Goal: Task Accomplishment & Management: Manage account settings

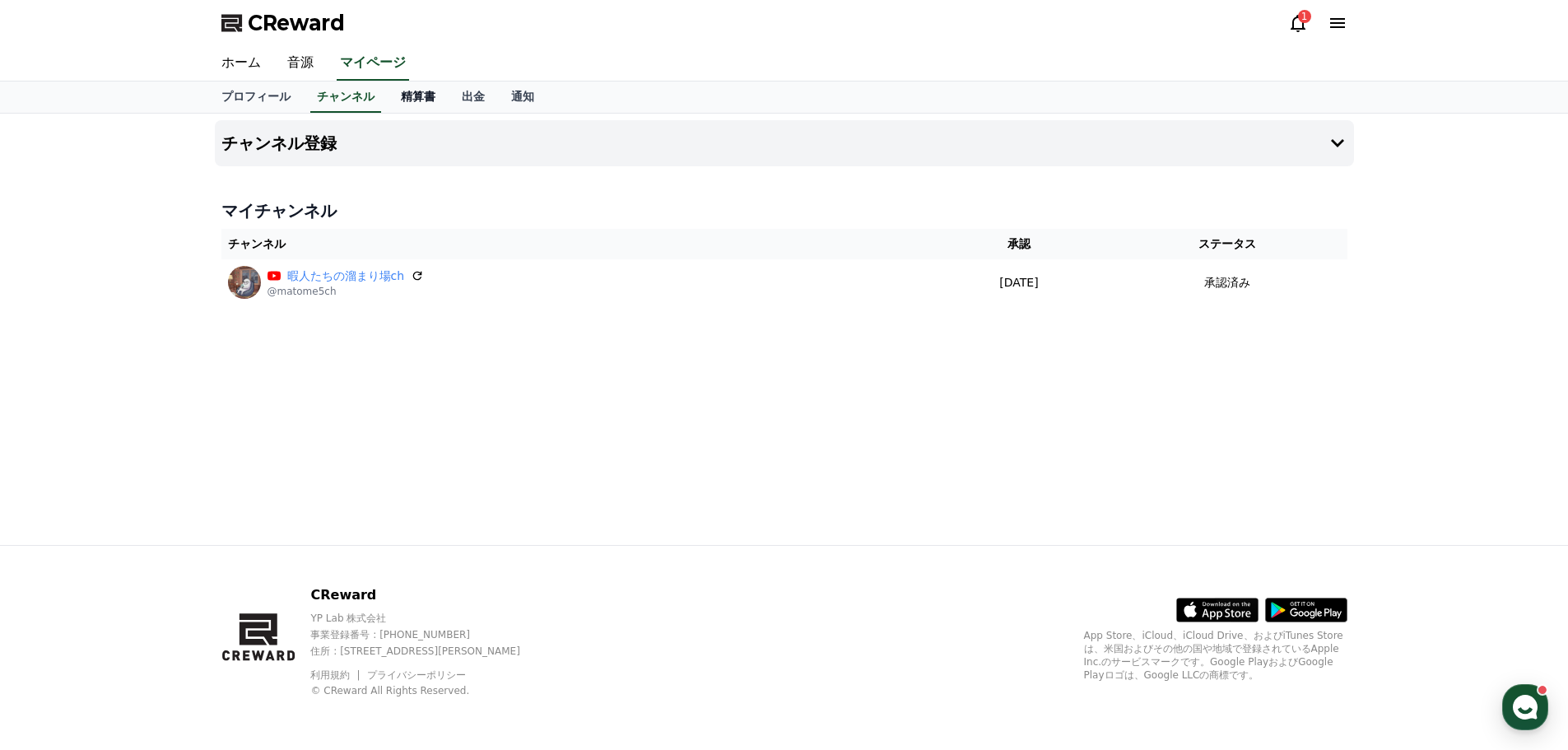
click at [406, 107] on link "精算書" at bounding box center [418, 97] width 61 height 31
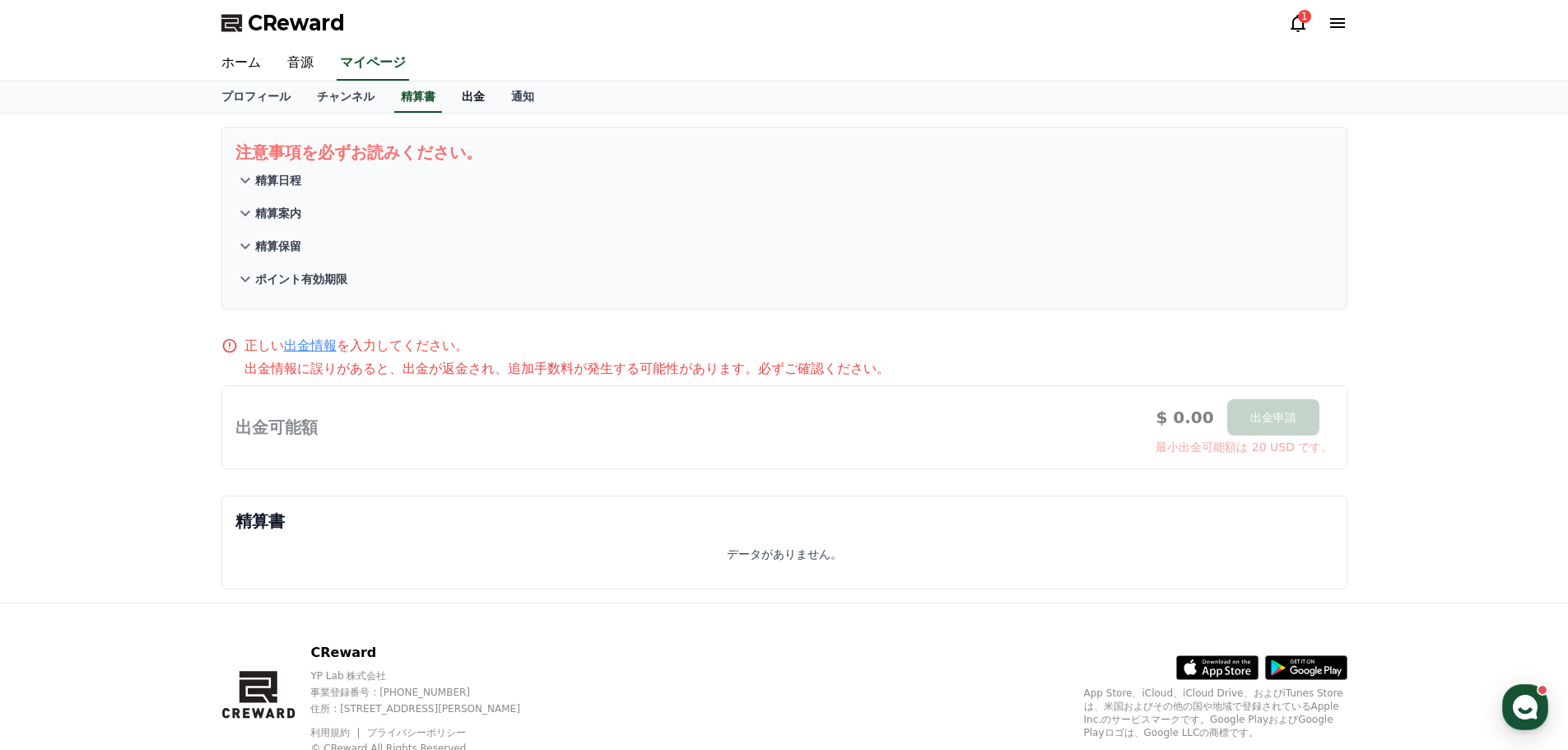
click at [461, 100] on link "出金" at bounding box center [473, 97] width 50 height 31
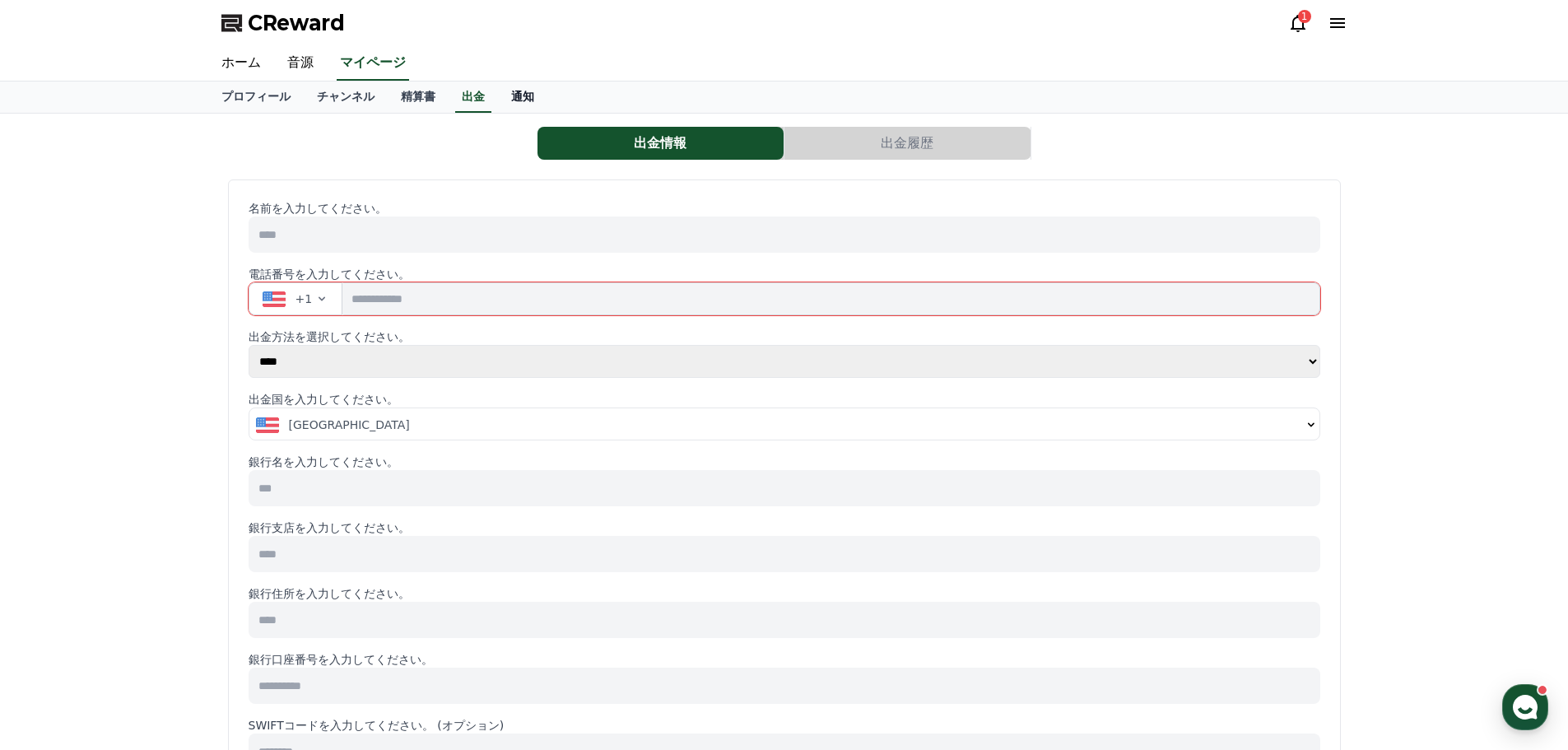
click at [498, 101] on link "通知" at bounding box center [523, 97] width 50 height 31
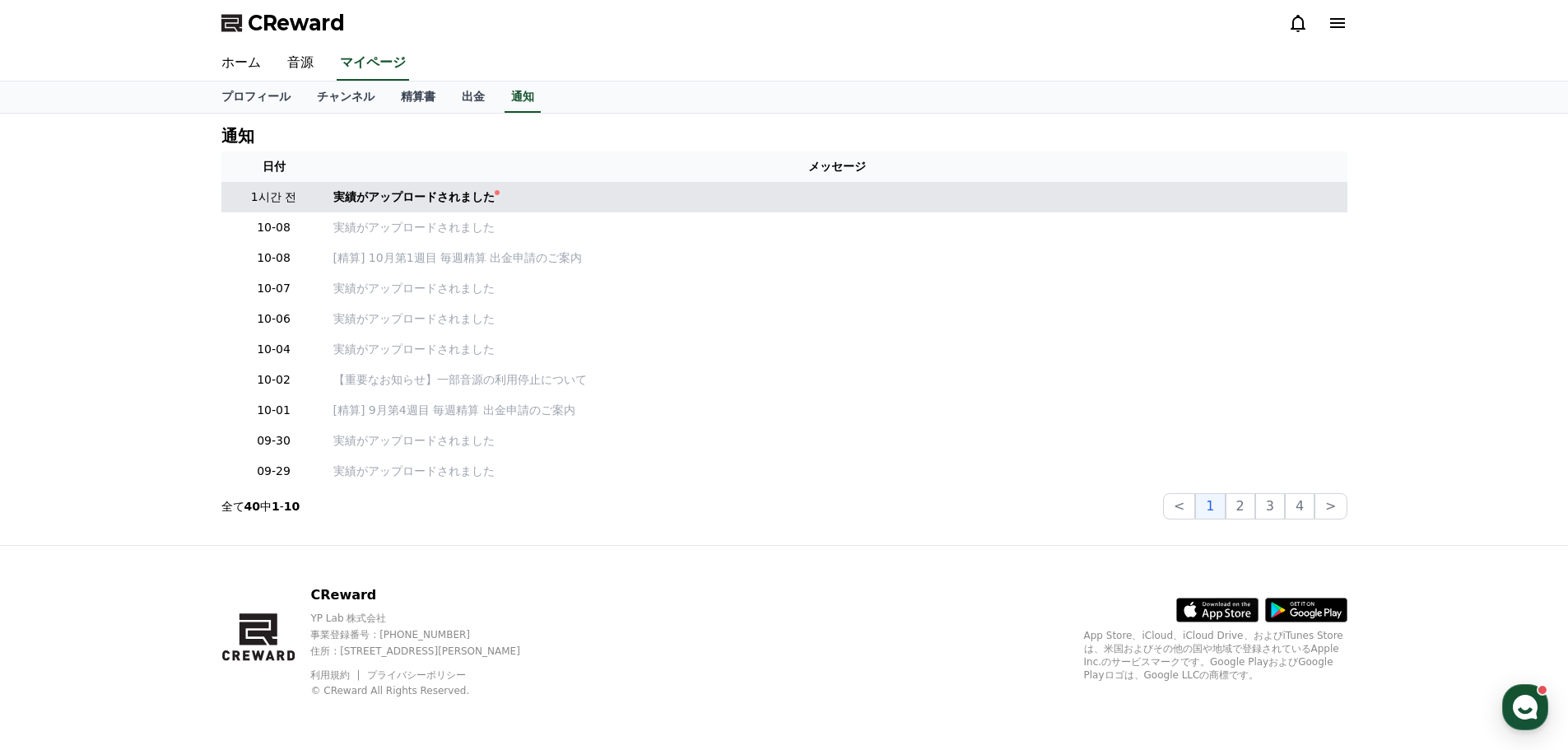
click at [369, 187] on td "実績がアップロードされました" at bounding box center [837, 197] width 1021 height 30
click at [374, 204] on div "実績がアップロードされました" at bounding box center [414, 196] width 162 height 17
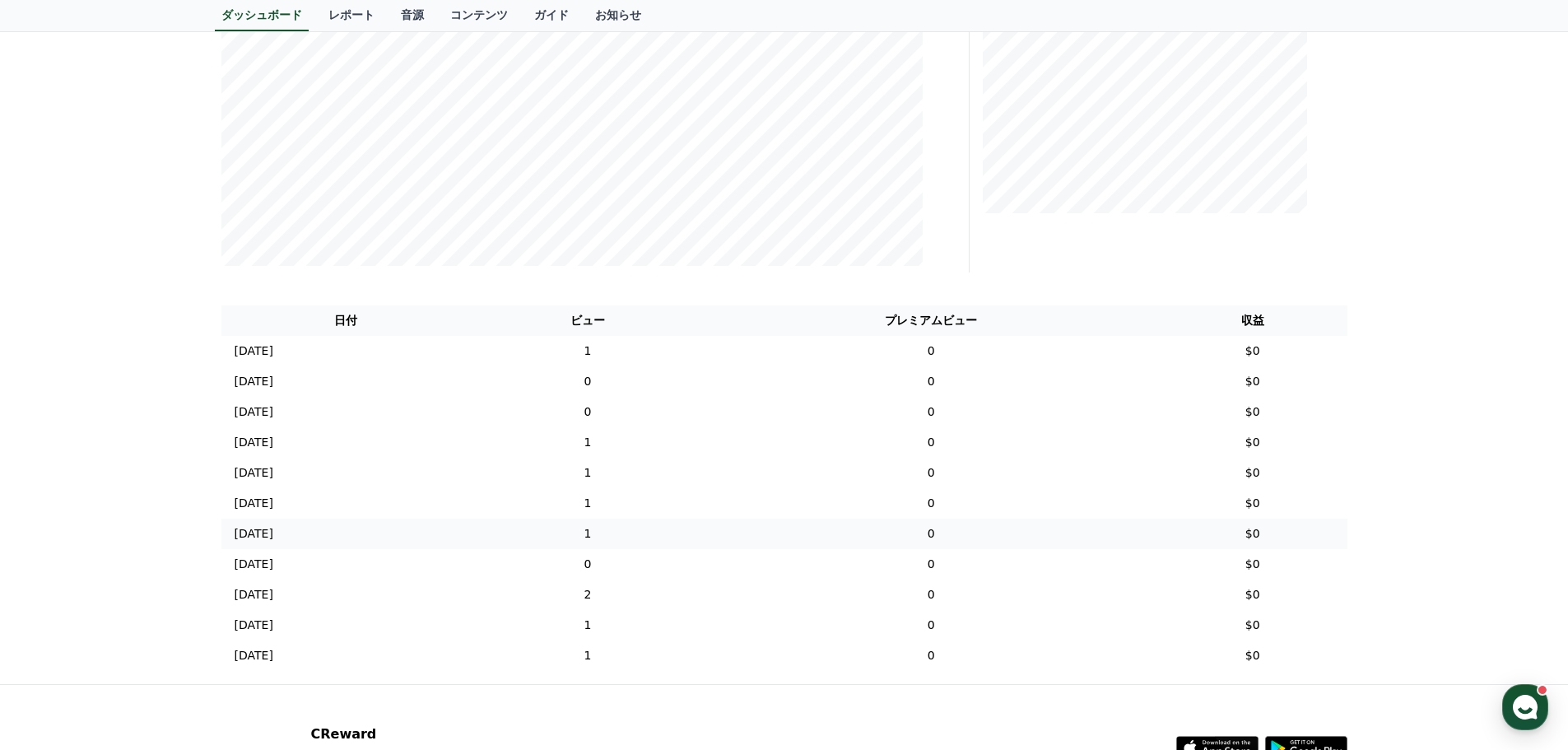
scroll to position [412, 0]
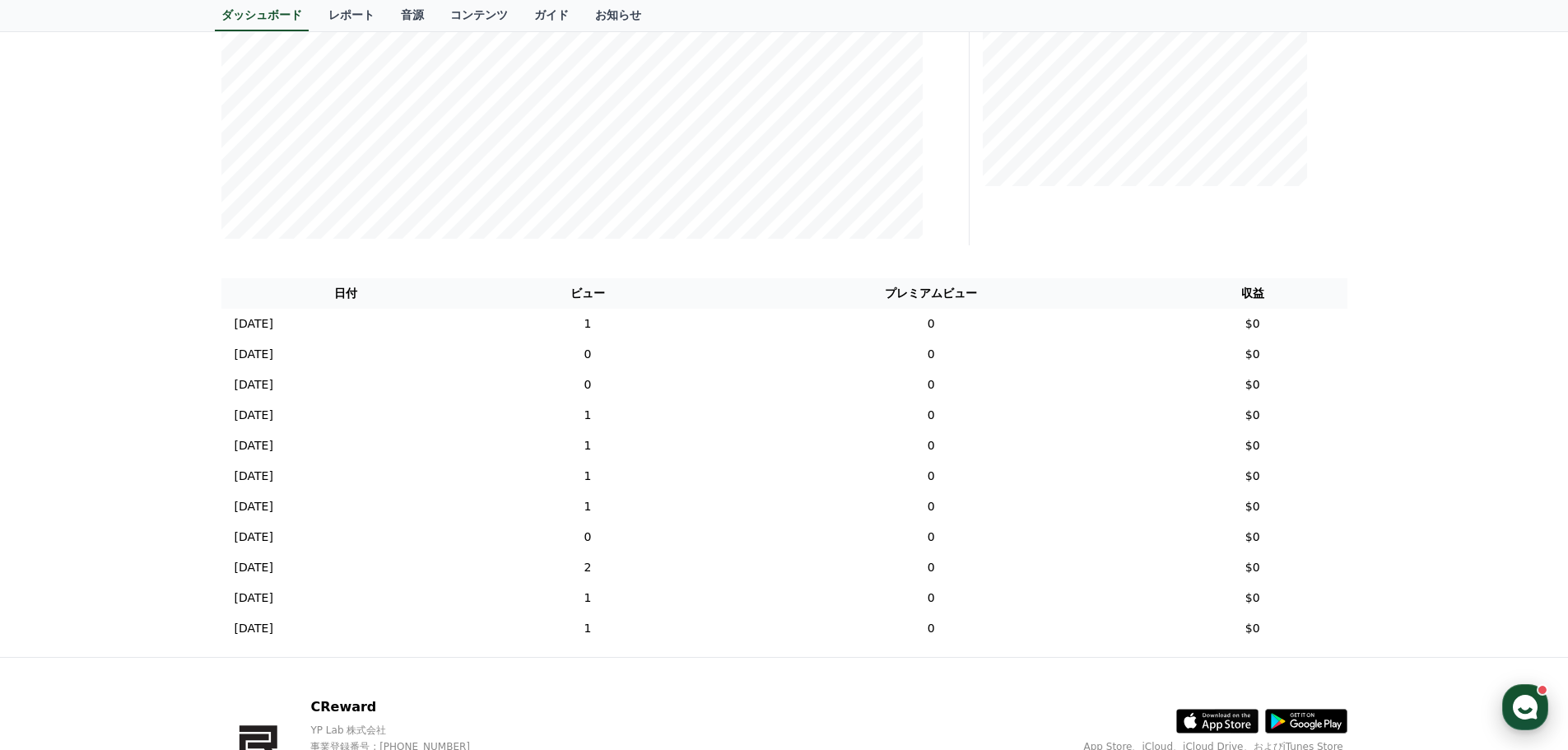
click at [1509, 700] on div "button" at bounding box center [1525, 707] width 46 height 46
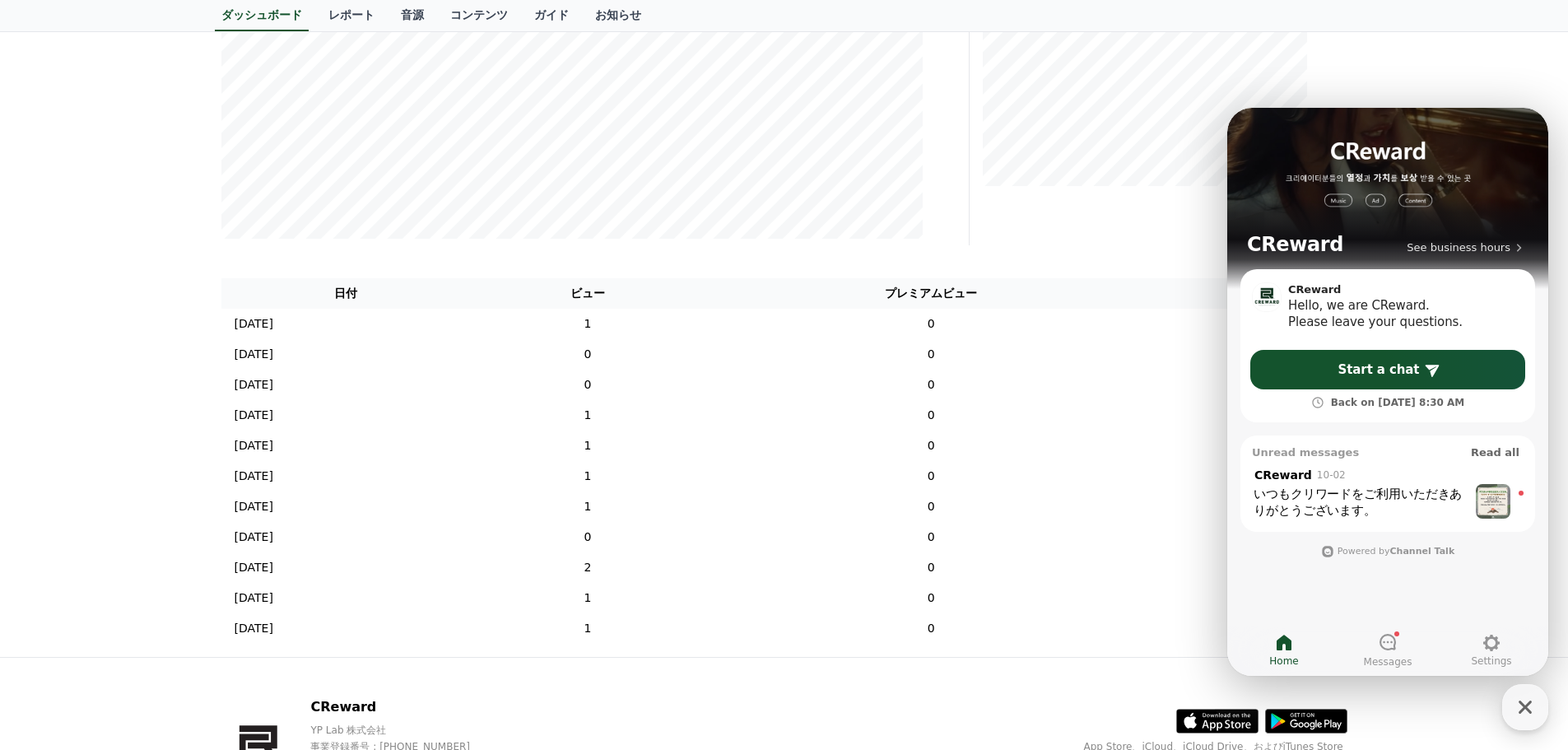
click at [1331, 494] on div "いつもクリワードをご利用いただきありがとうございます。 ​" at bounding box center [1360, 501] width 214 height 33
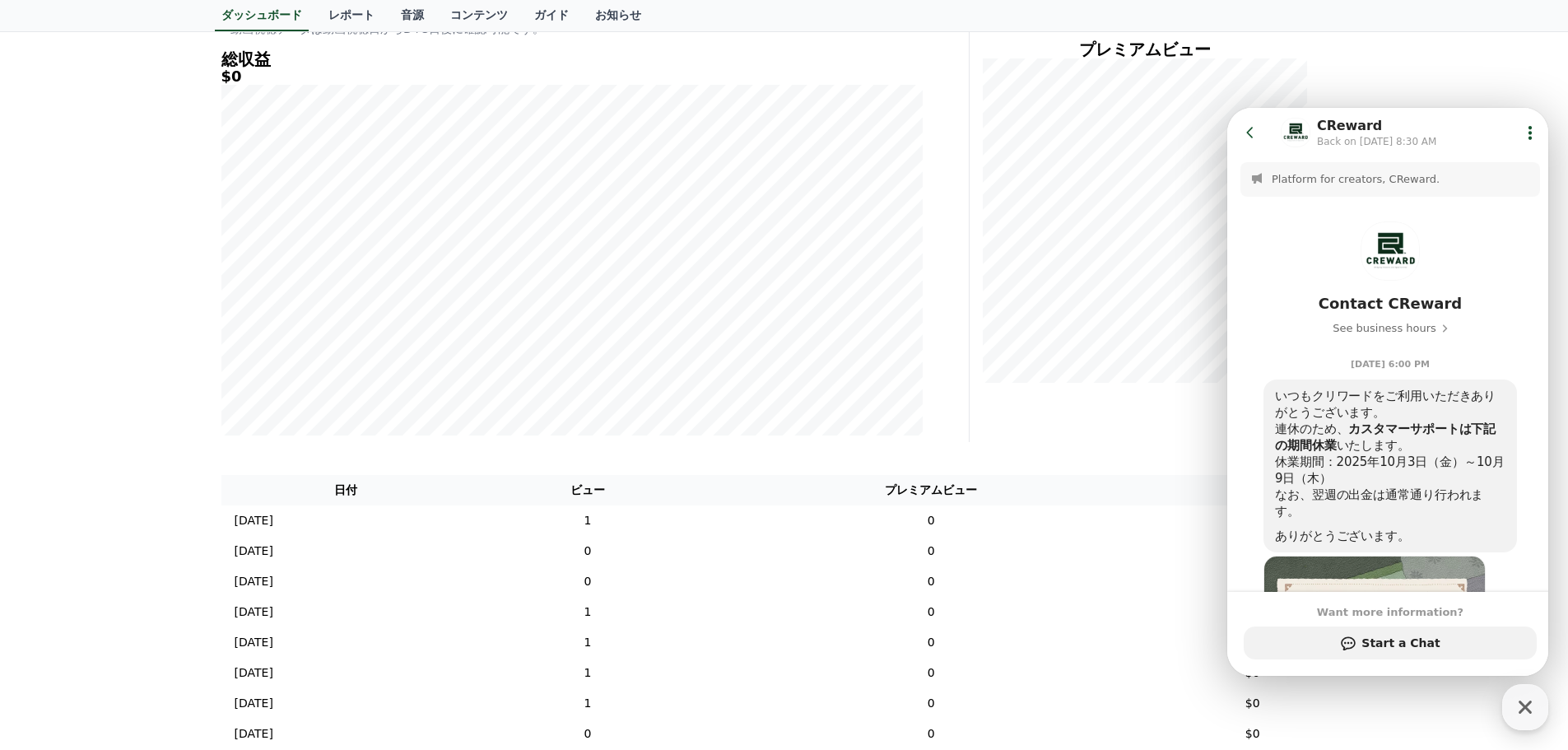
scroll to position [164, 0]
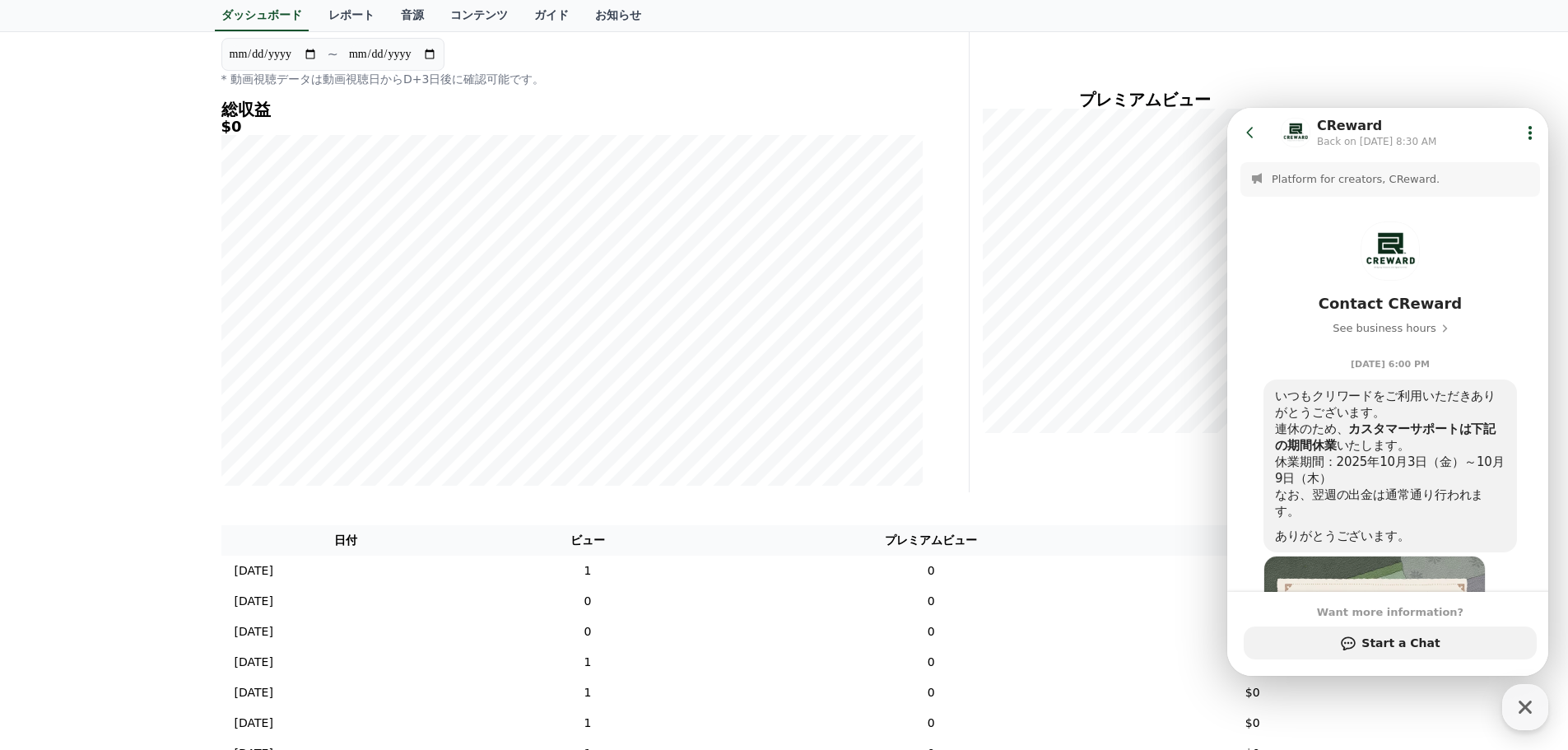
click at [1247, 139] on icon at bounding box center [1250, 132] width 17 height 17
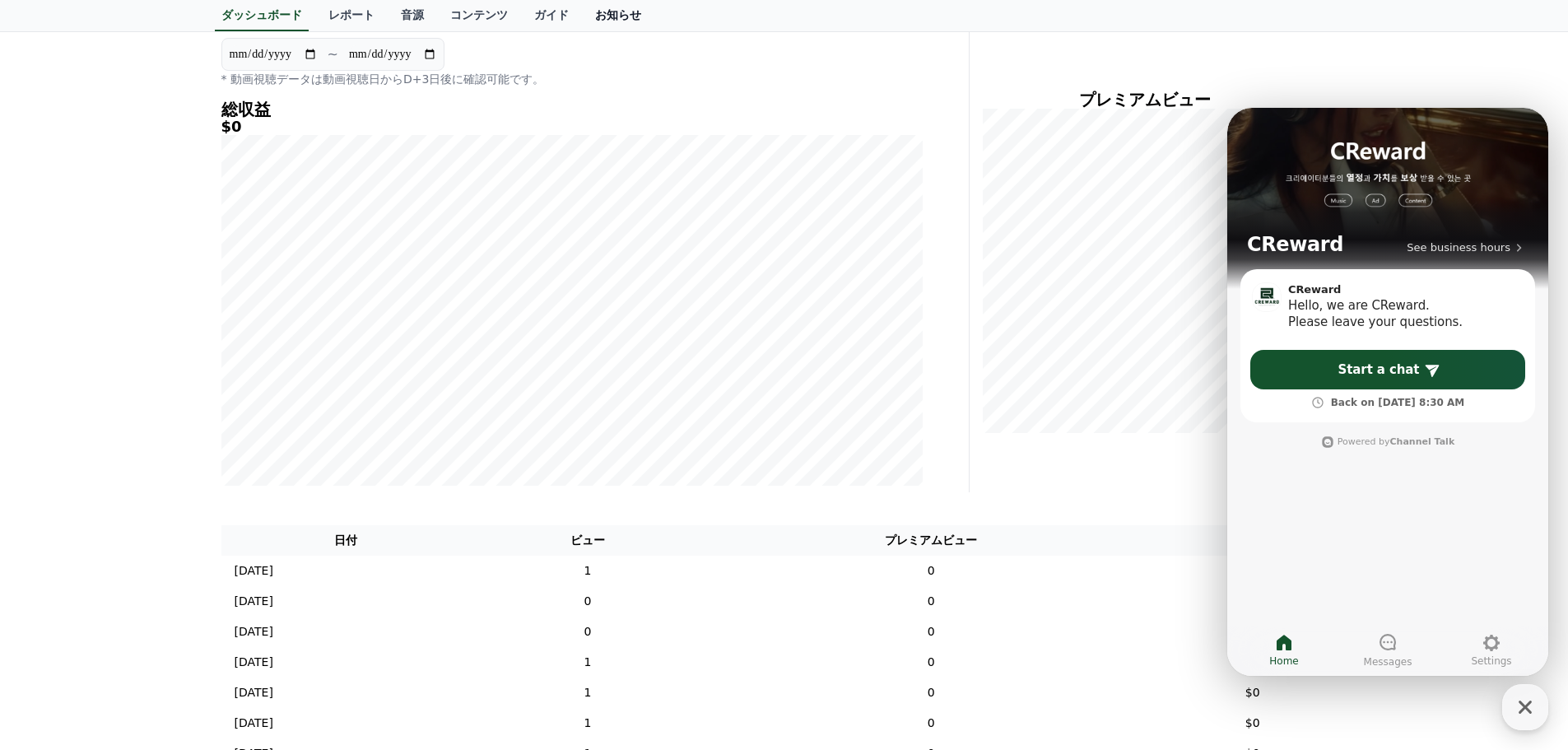
click at [582, 20] on link "お知らせ" at bounding box center [618, 15] width 73 height 31
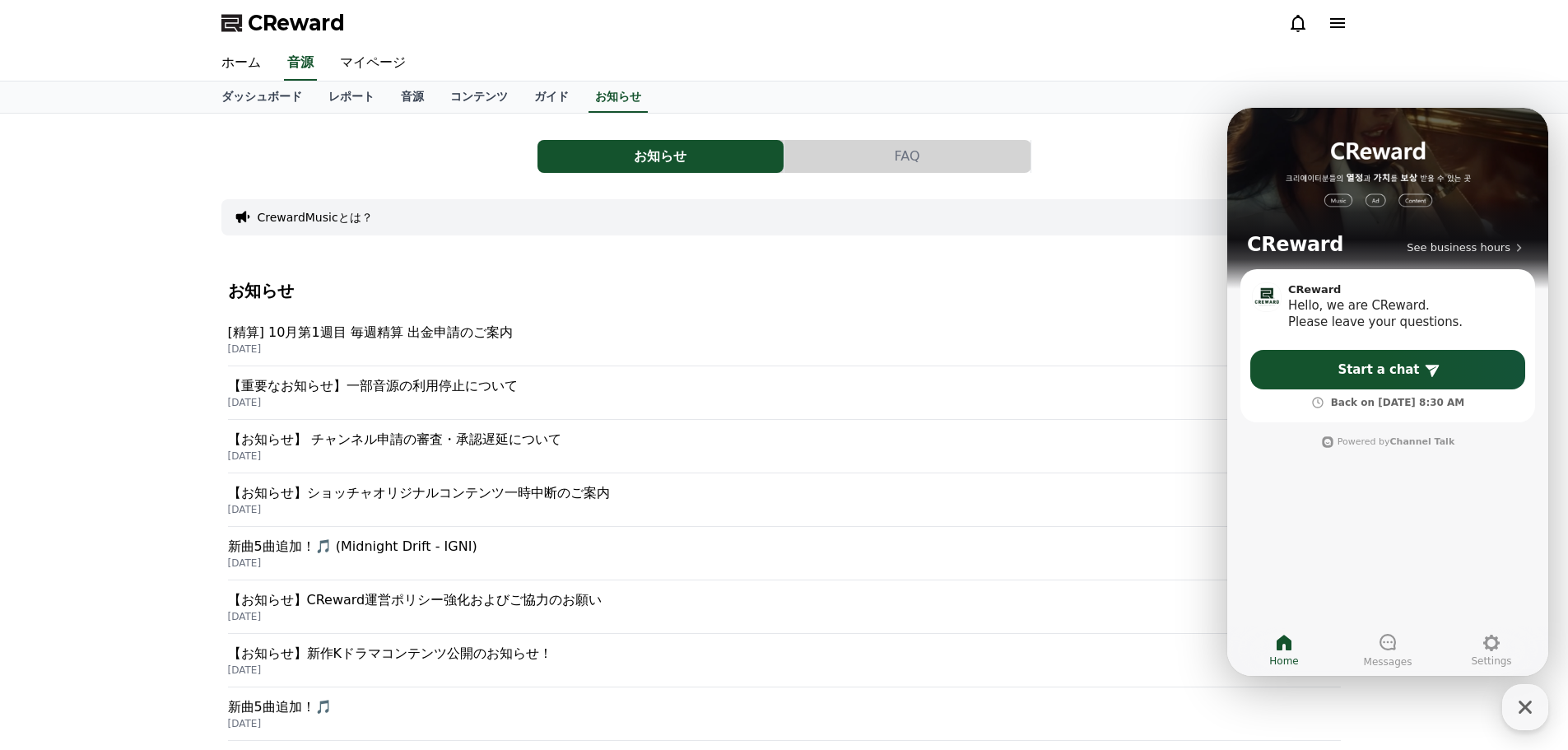
click at [432, 334] on p "[精算] 10月第1週目 毎週精算 出金申請のご案内" at bounding box center [784, 332] width 1113 height 20
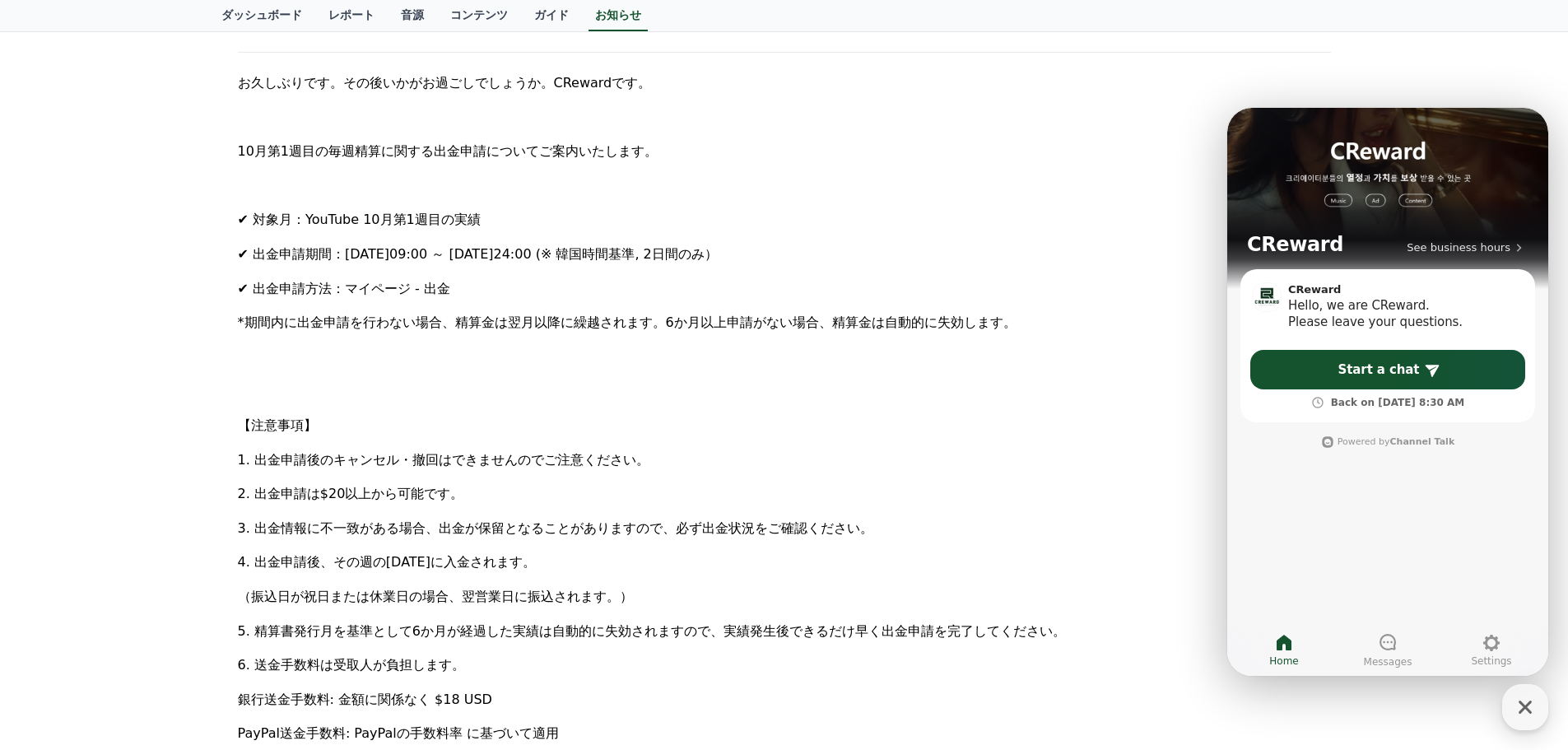
scroll to position [247, 0]
click at [1011, 292] on p "✔ 出金申請方法：マイページ - 出金" at bounding box center [784, 288] width 1093 height 21
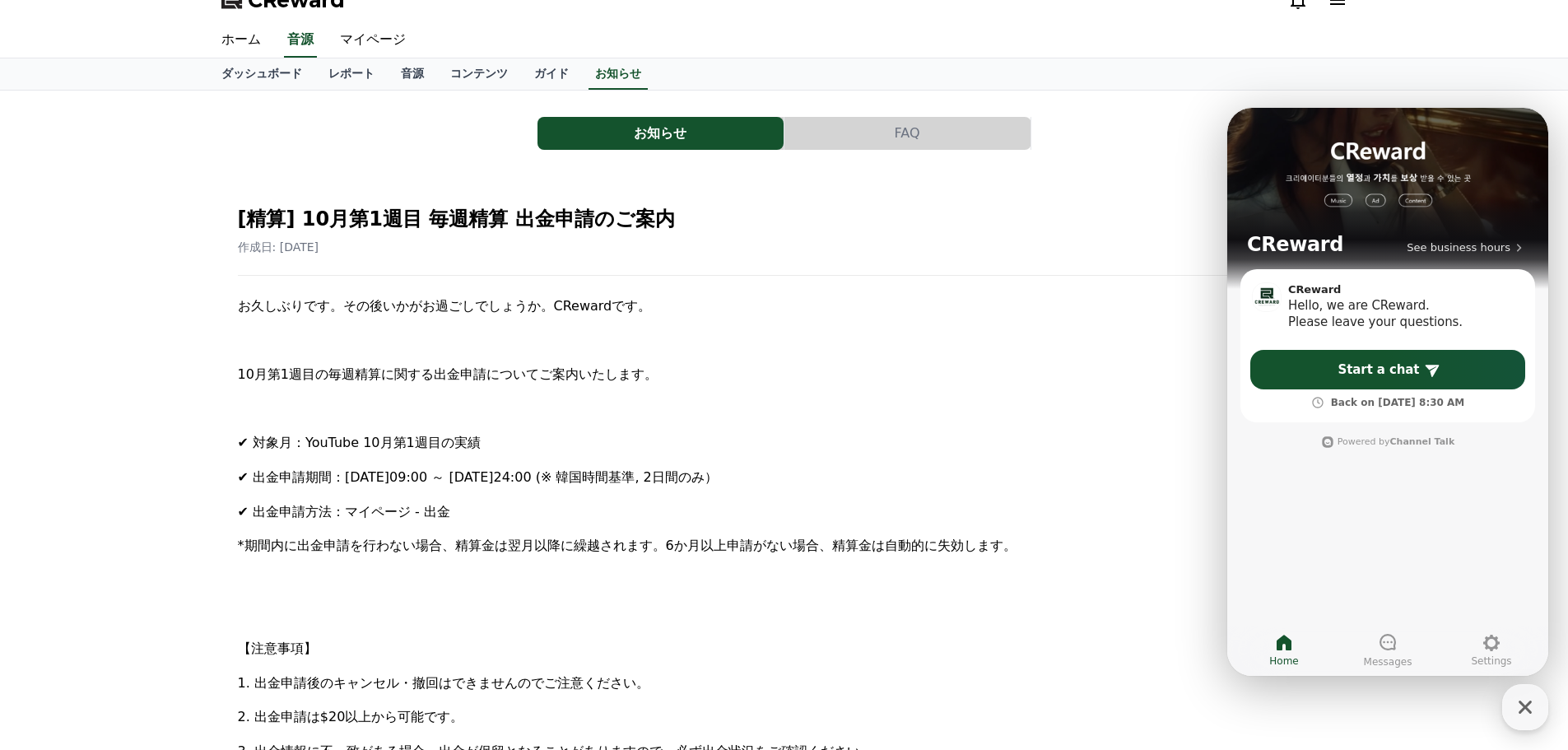
scroll to position [0, 0]
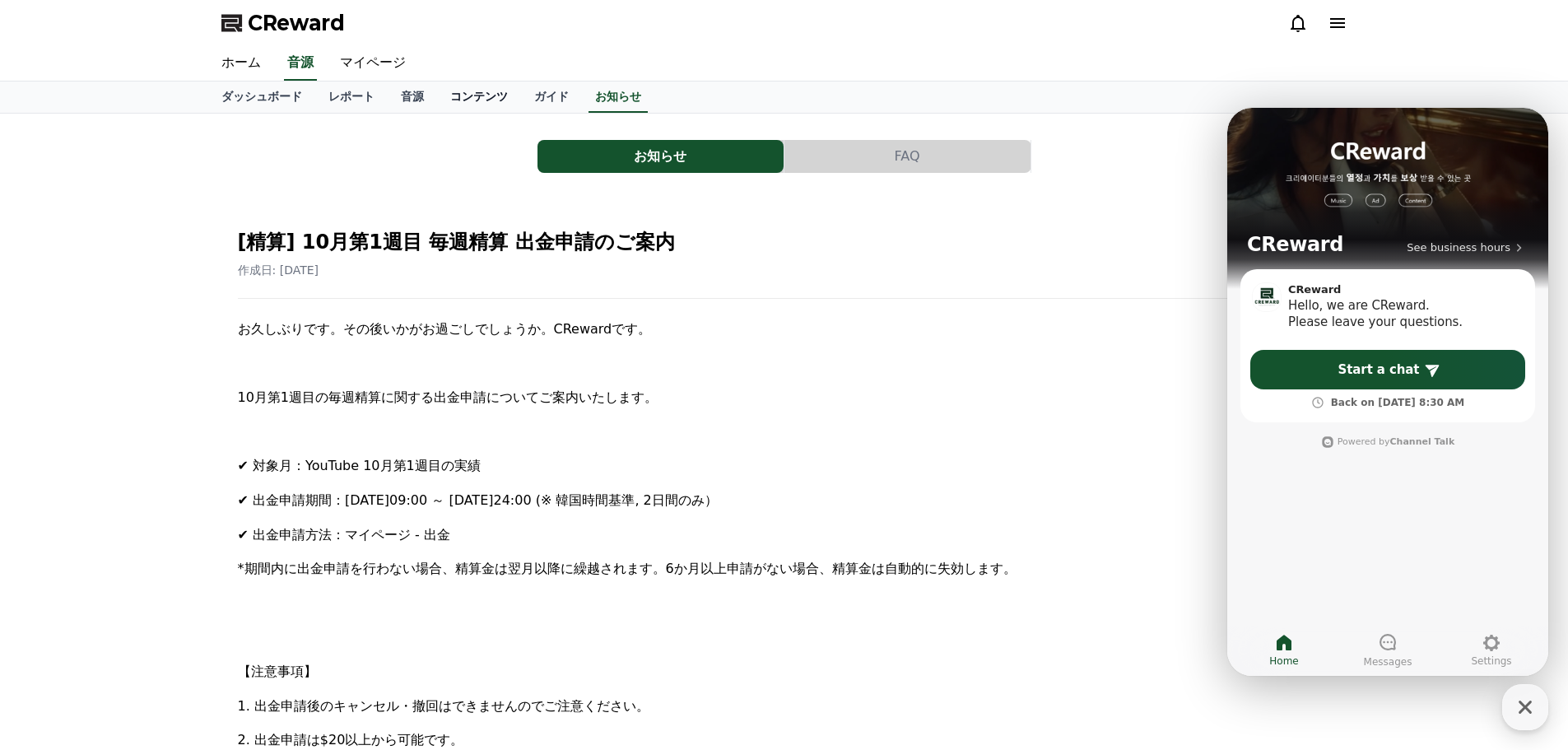
click at [441, 95] on link "コンテンツ" at bounding box center [479, 97] width 84 height 31
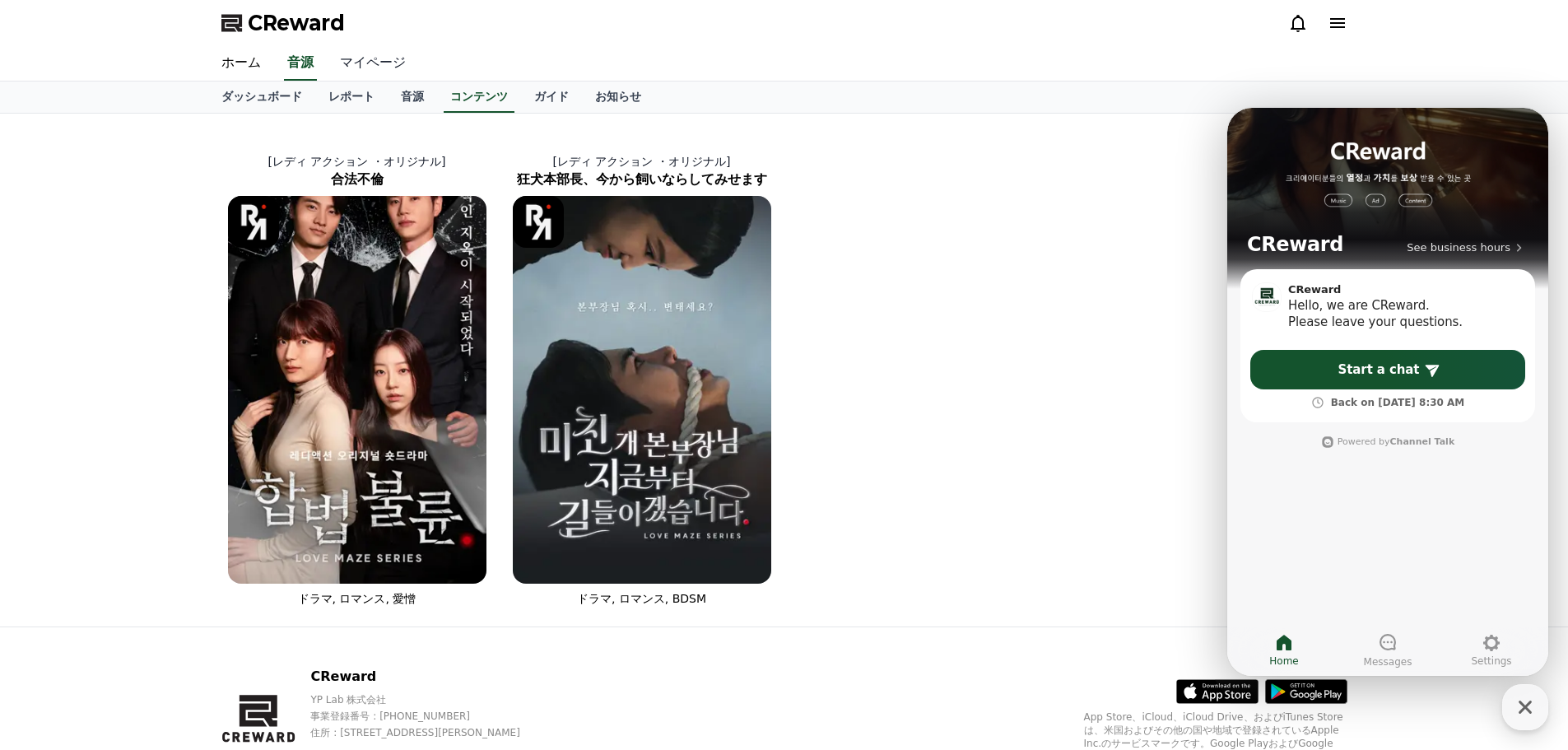
click at [364, 63] on link "マイページ" at bounding box center [373, 63] width 92 height 35
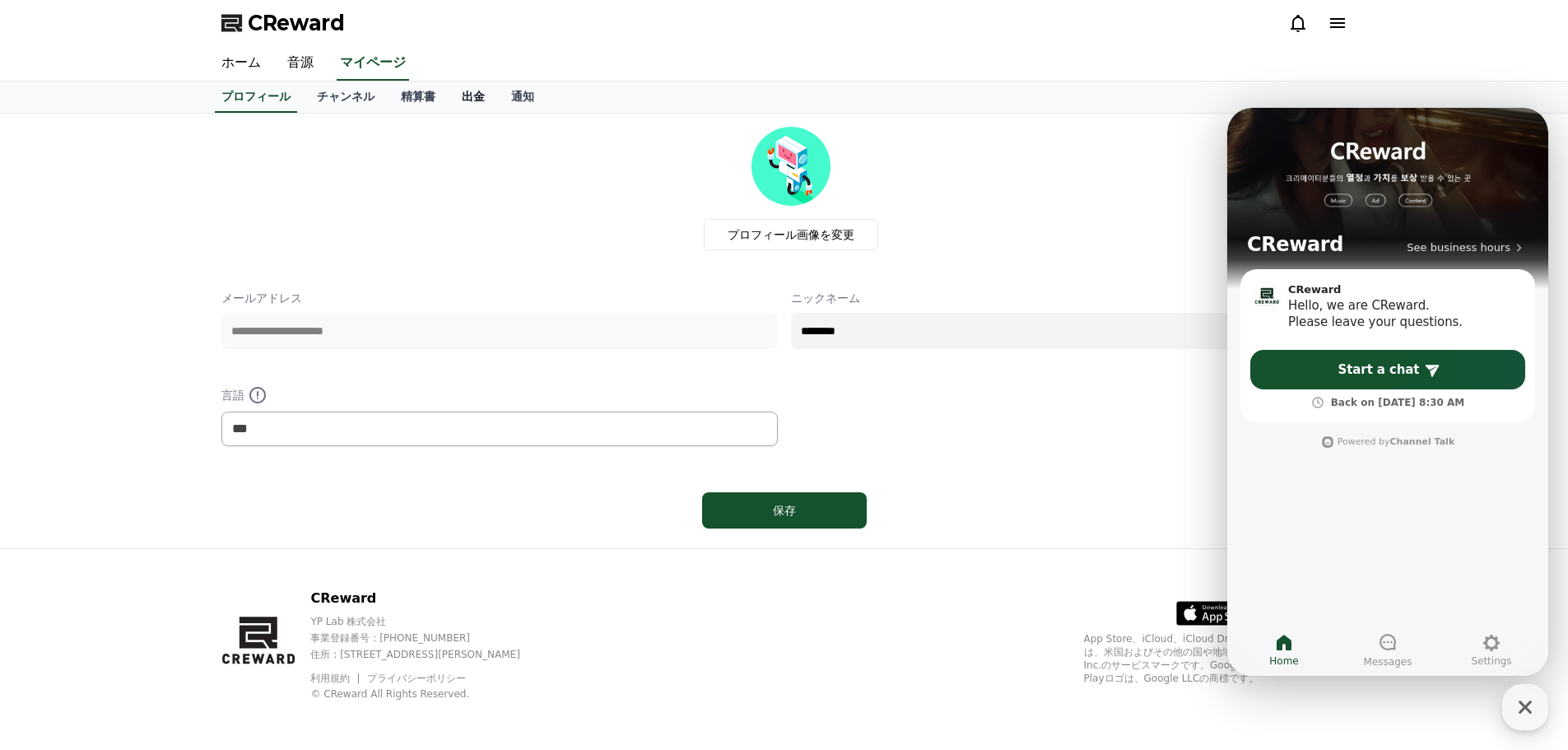
click at [448, 94] on link "出金" at bounding box center [473, 97] width 50 height 31
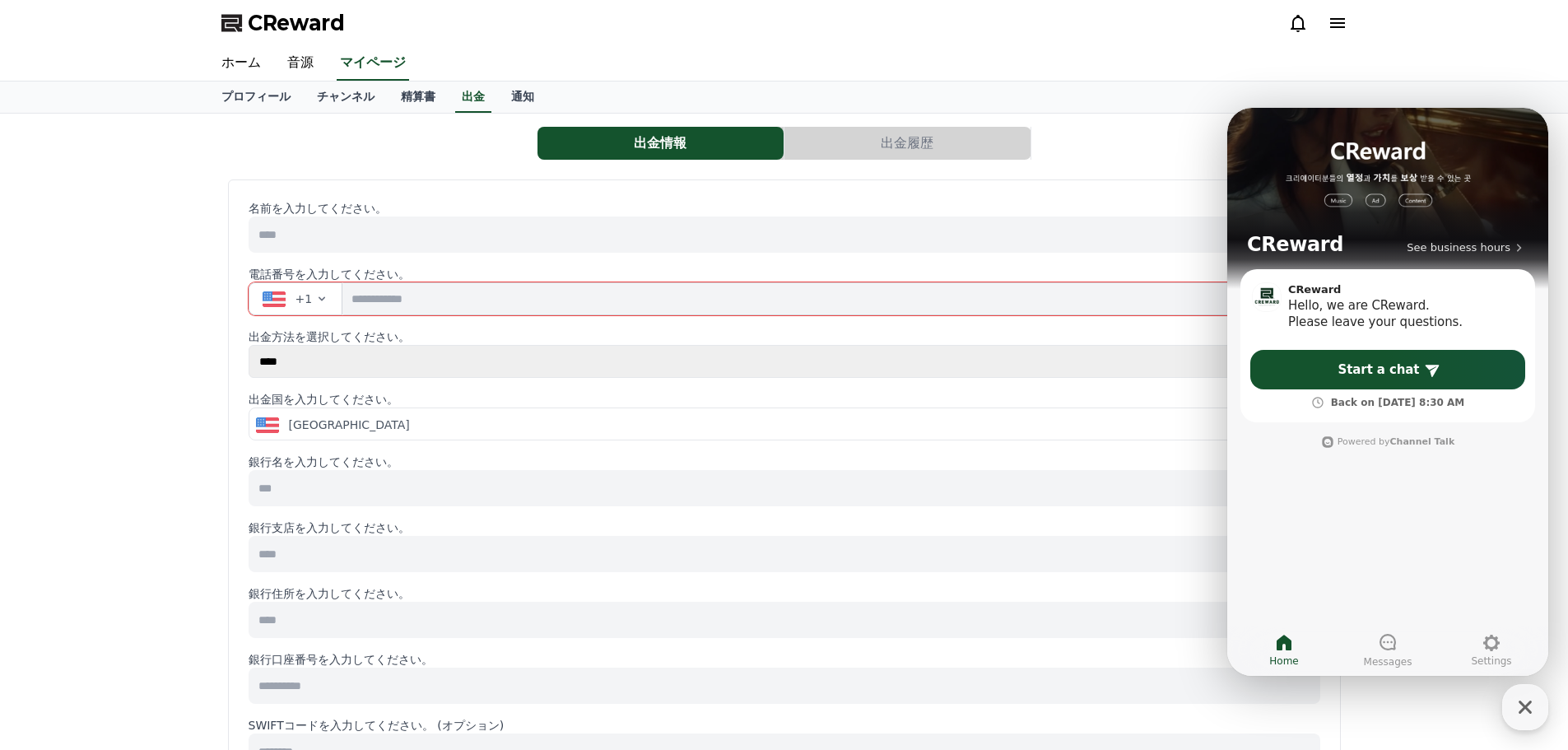
click at [283, 223] on input at bounding box center [784, 234] width 1072 height 36
click at [1529, 716] on icon "button" at bounding box center [1524, 707] width 29 height 29
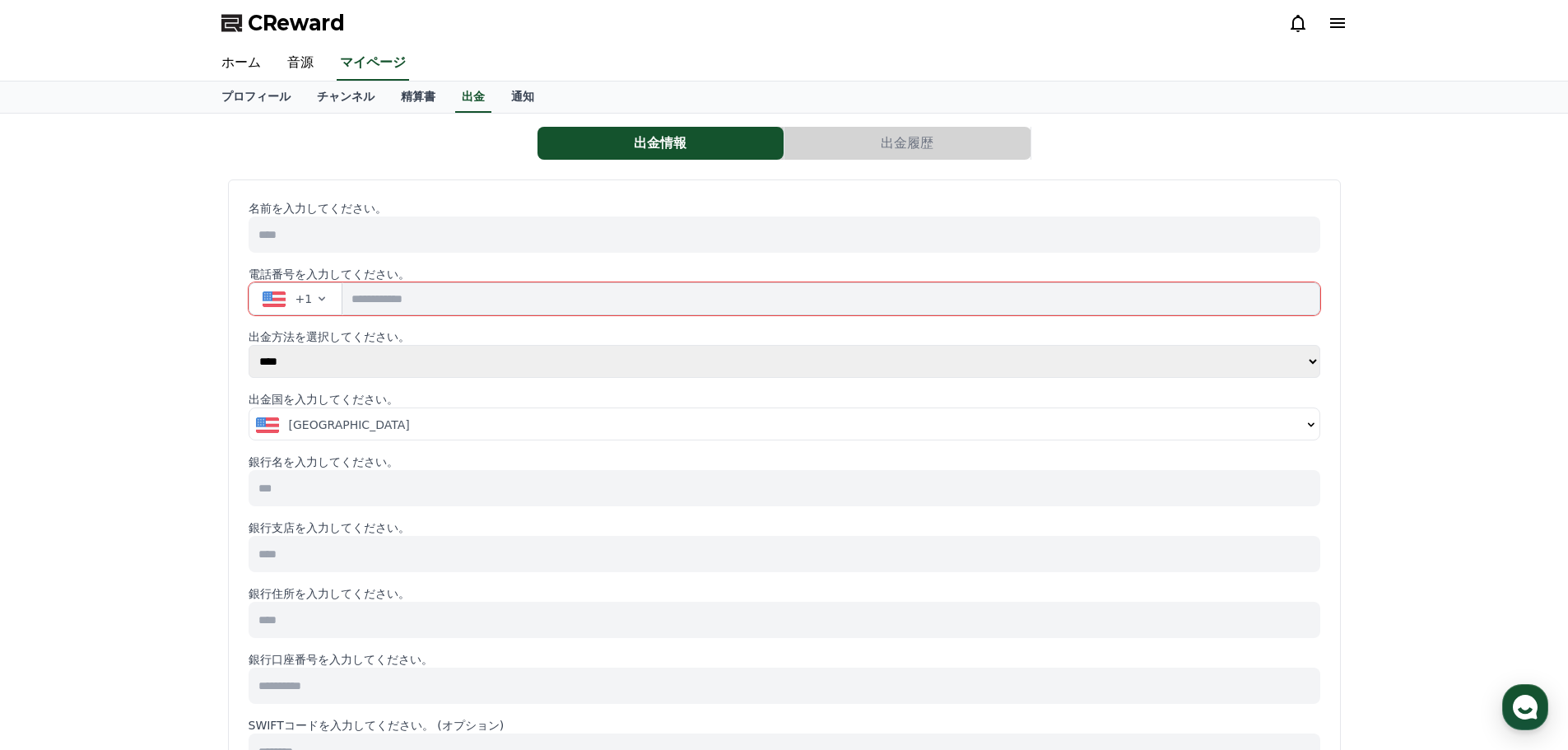
click at [372, 426] on div "[GEOGRAPHIC_DATA]" at bounding box center [778, 424] width 1045 height 17
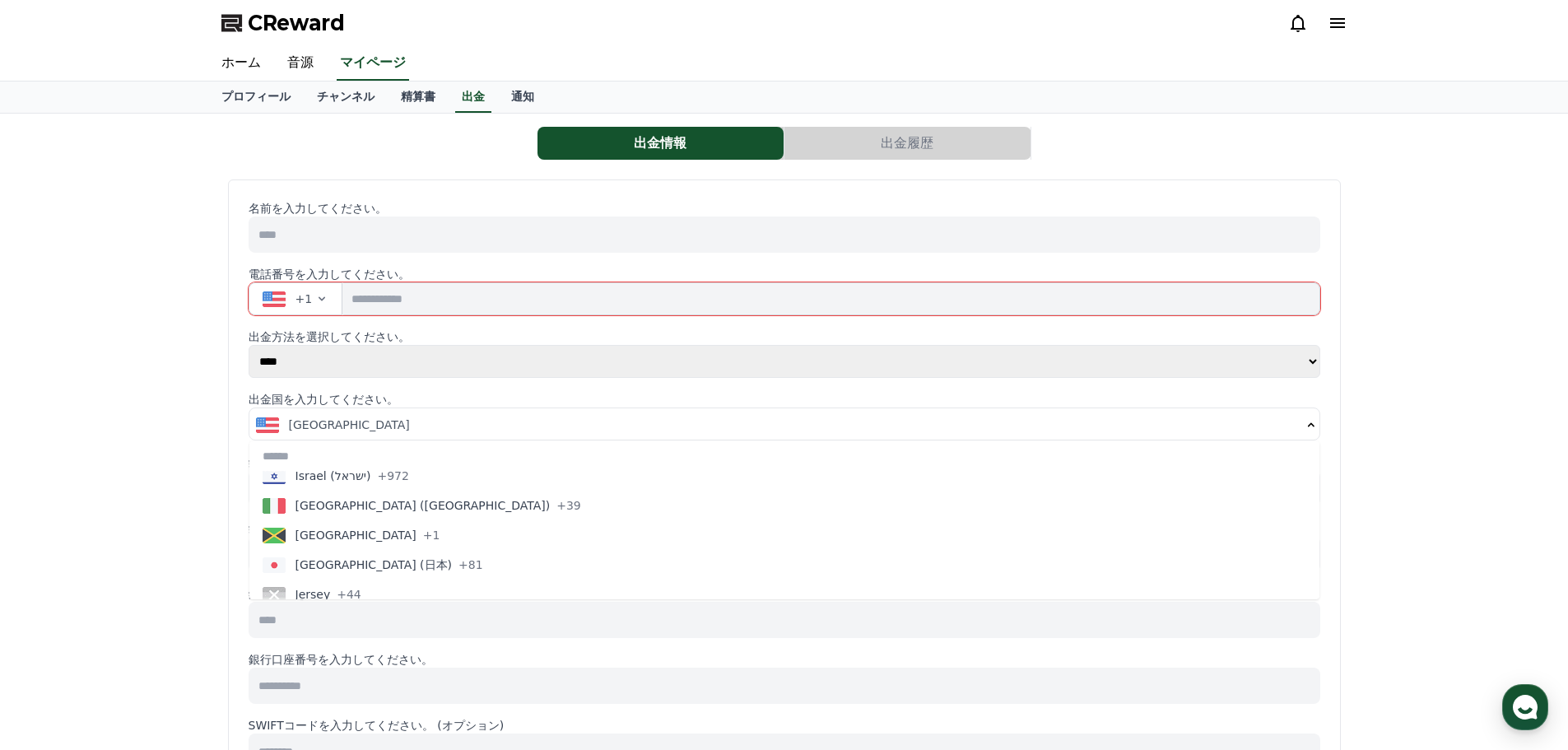
scroll to position [3233, 0]
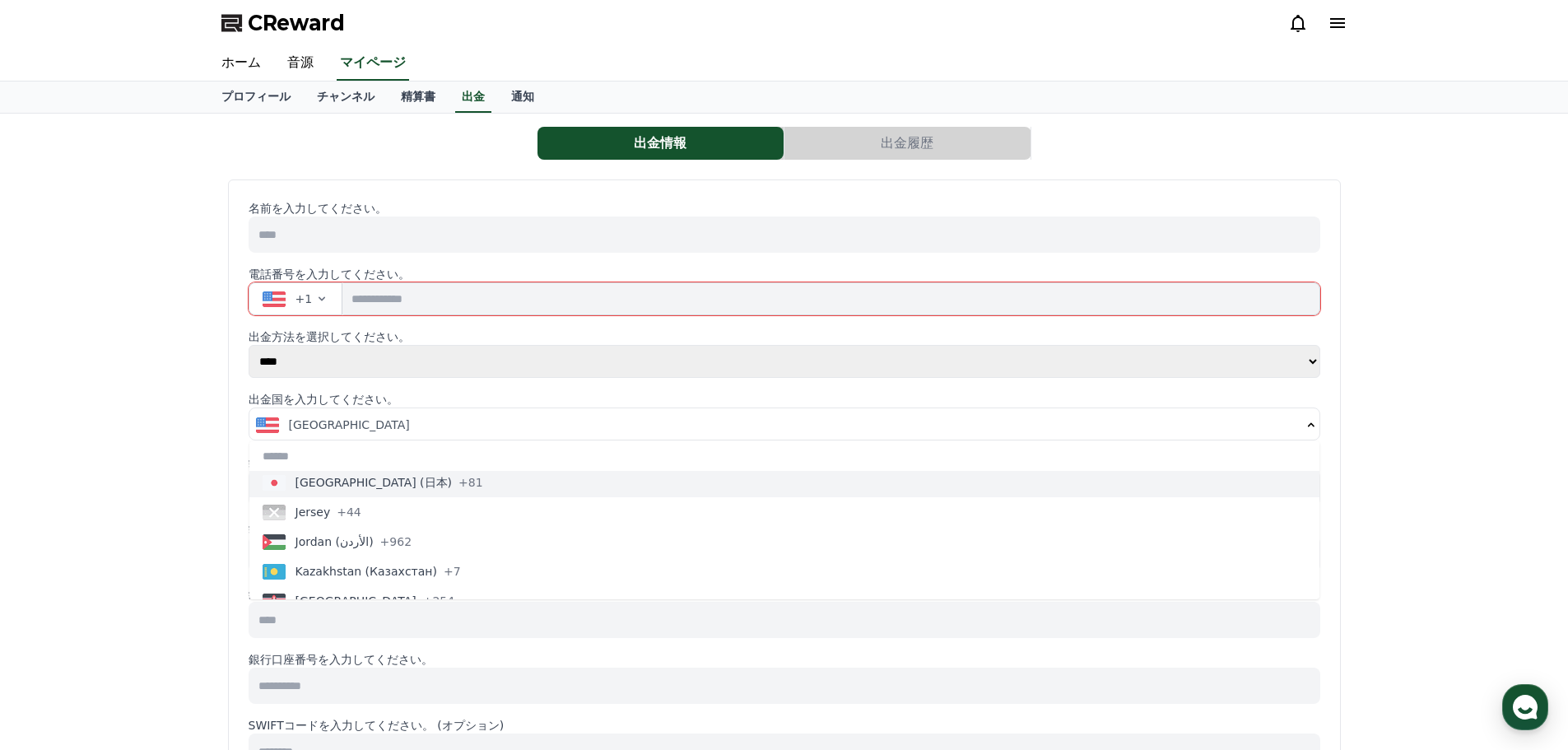
click at [322, 484] on span "[GEOGRAPHIC_DATA] (日本)" at bounding box center [374, 482] width 157 height 17
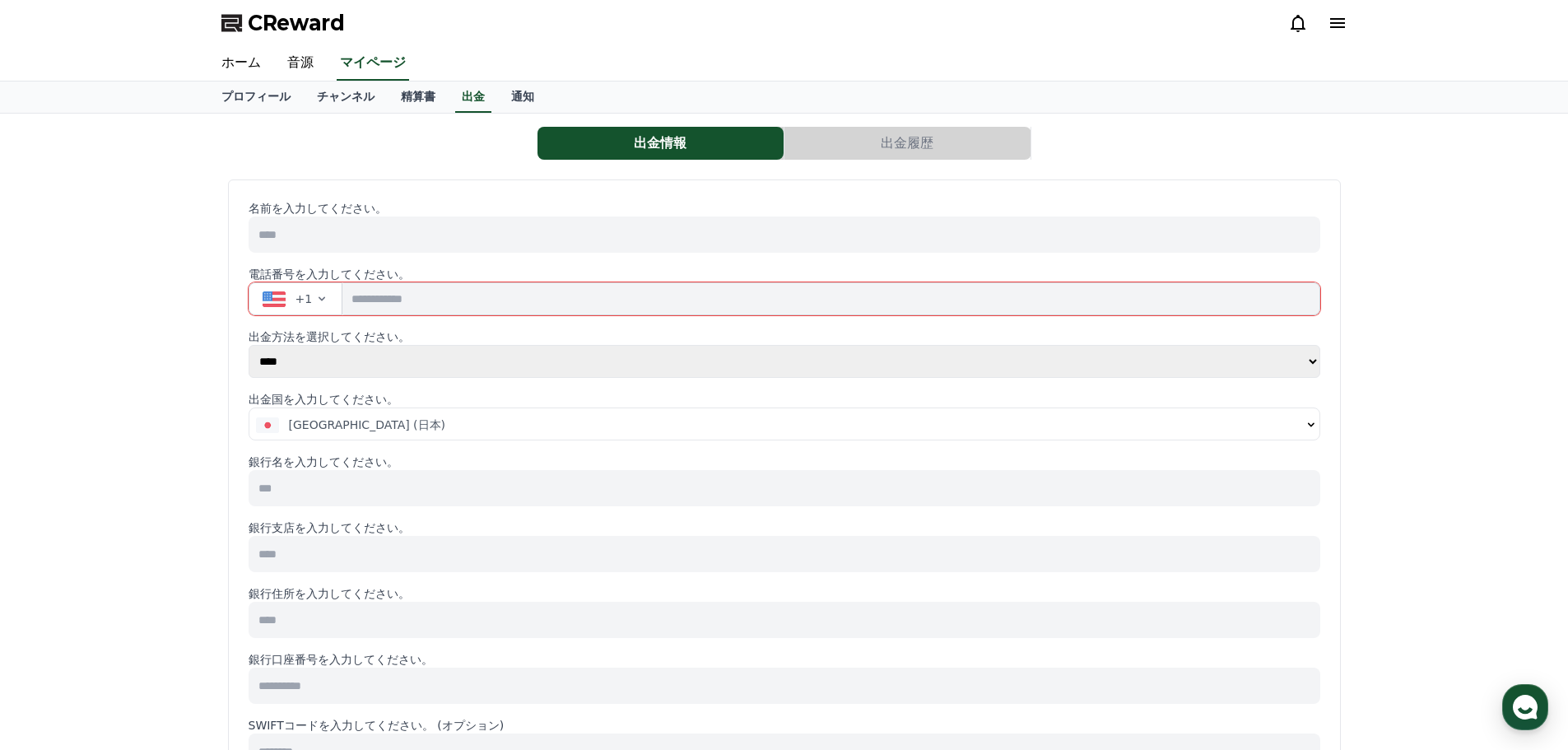
click at [322, 493] on input at bounding box center [784, 487] width 1072 height 36
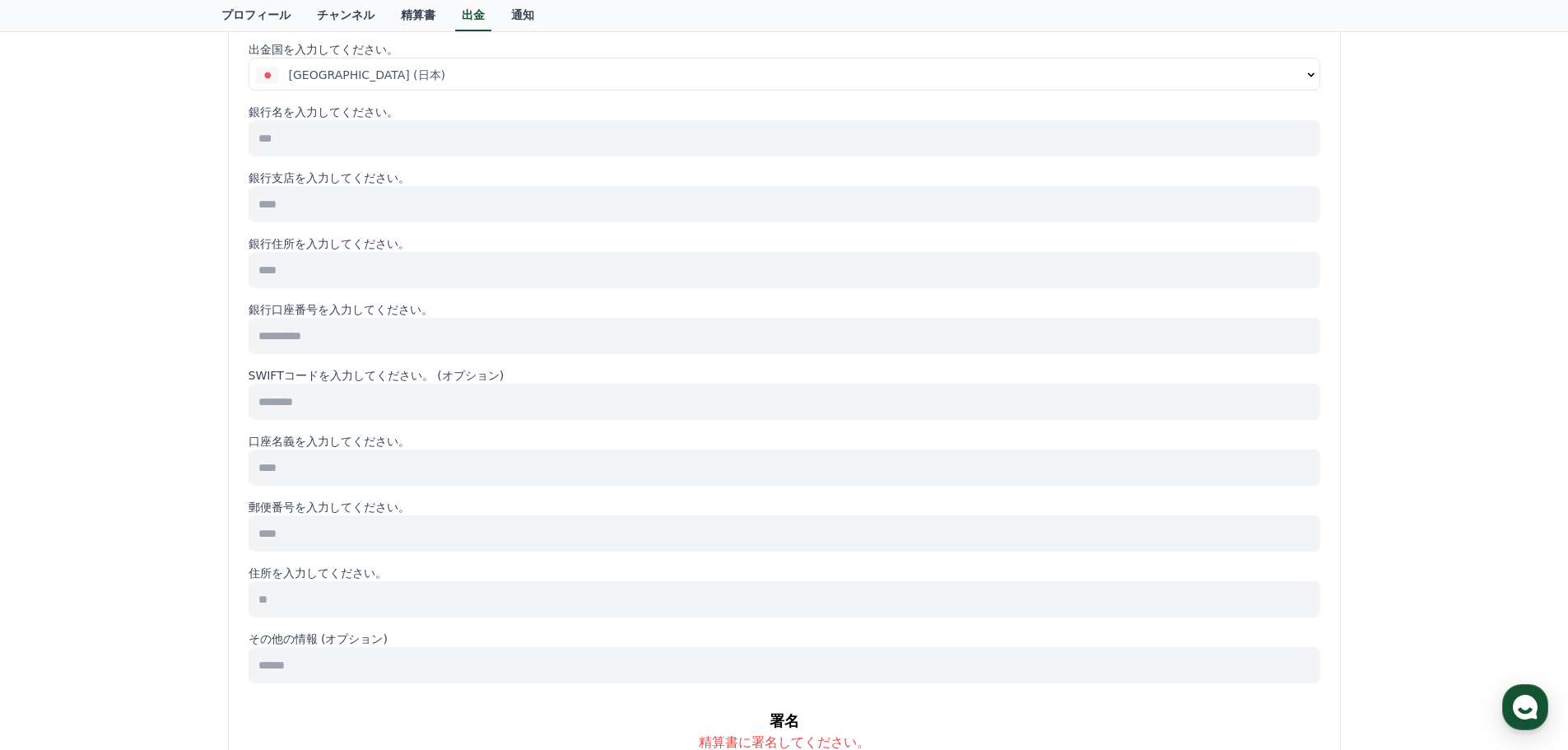
scroll to position [0, 0]
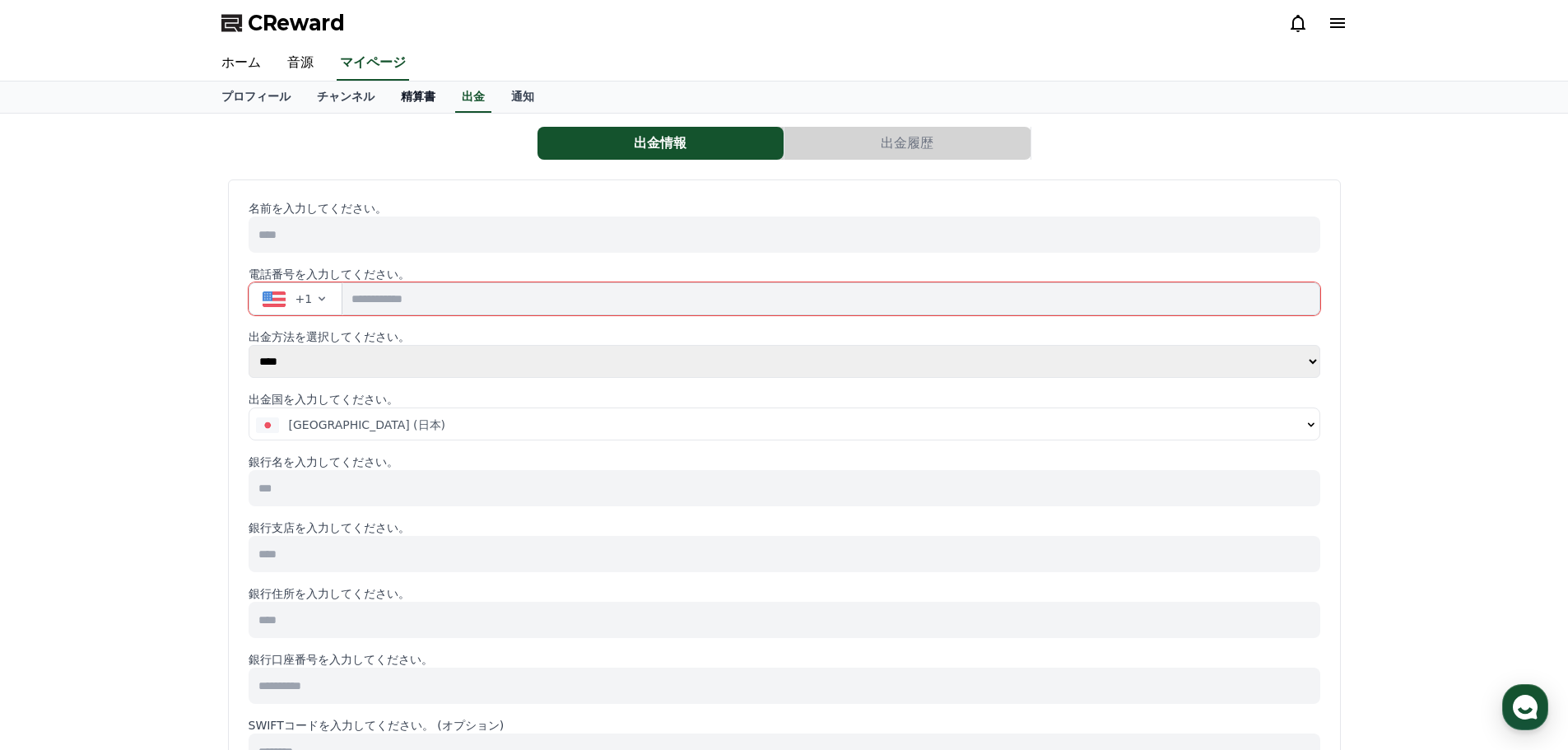
click at [392, 104] on link "精算書" at bounding box center [418, 97] width 61 height 31
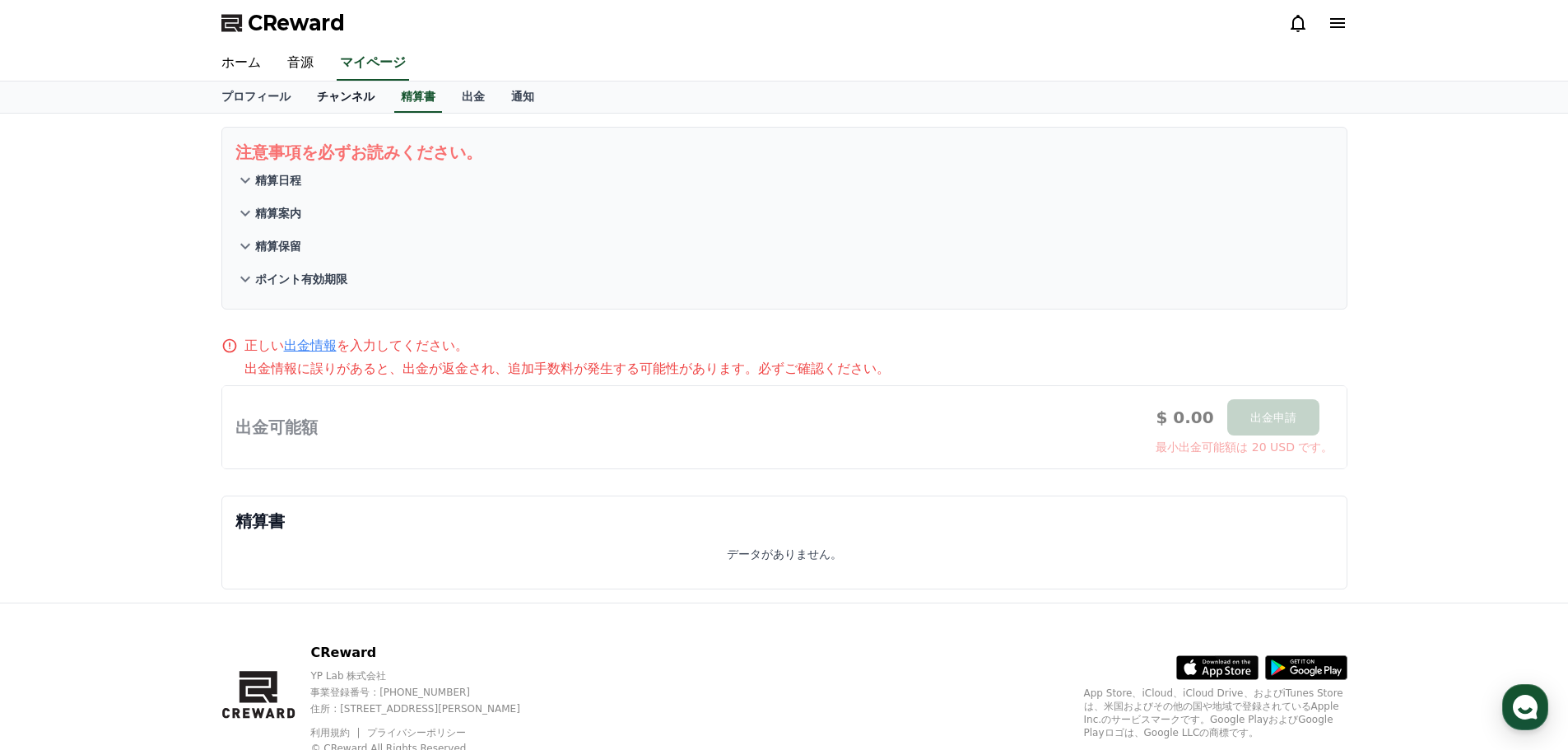
click at [305, 95] on link "チャンネル" at bounding box center [345, 97] width 84 height 31
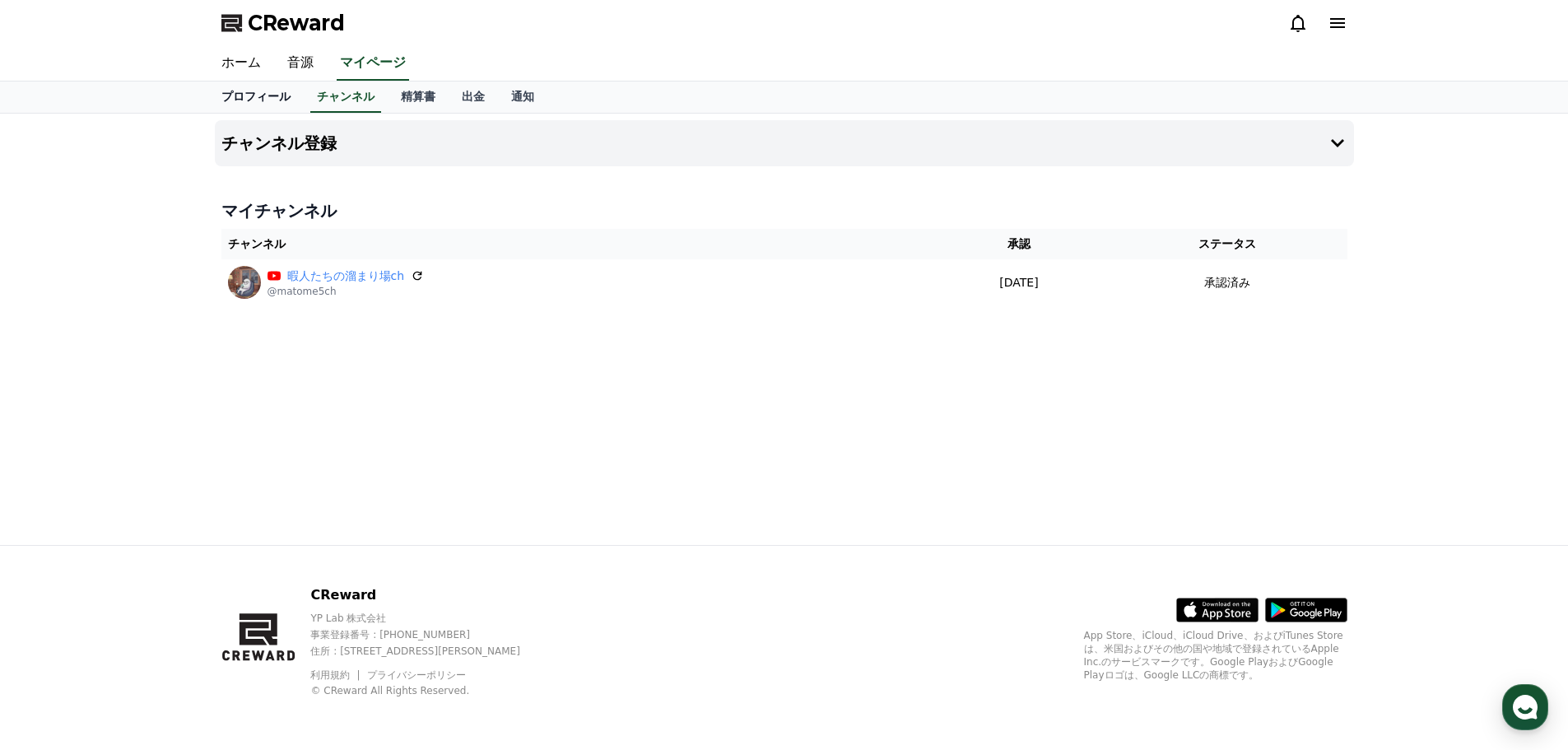
click at [237, 98] on link "プロフィール" at bounding box center [257, 97] width 96 height 31
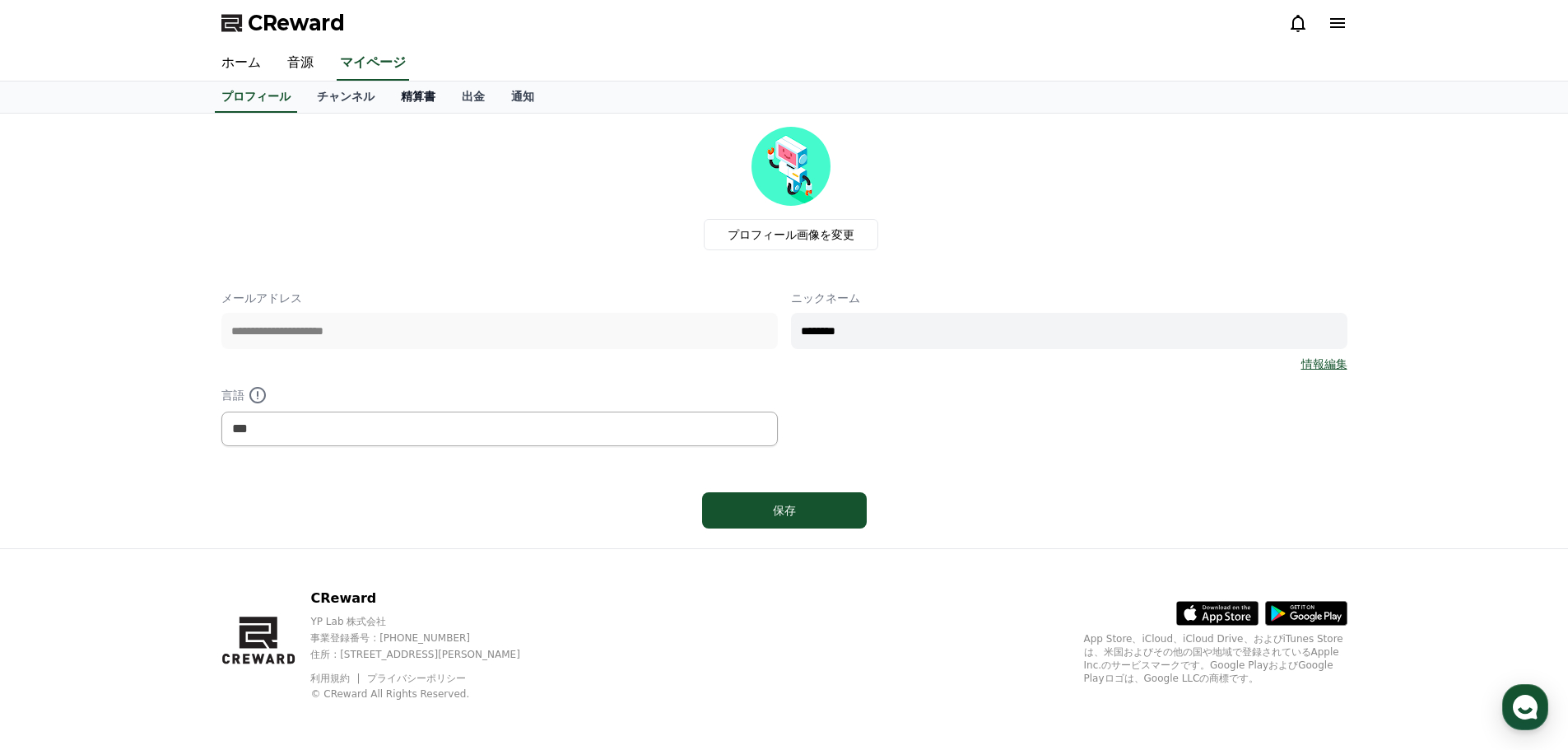
click at [403, 94] on link "精算書" at bounding box center [418, 97] width 61 height 31
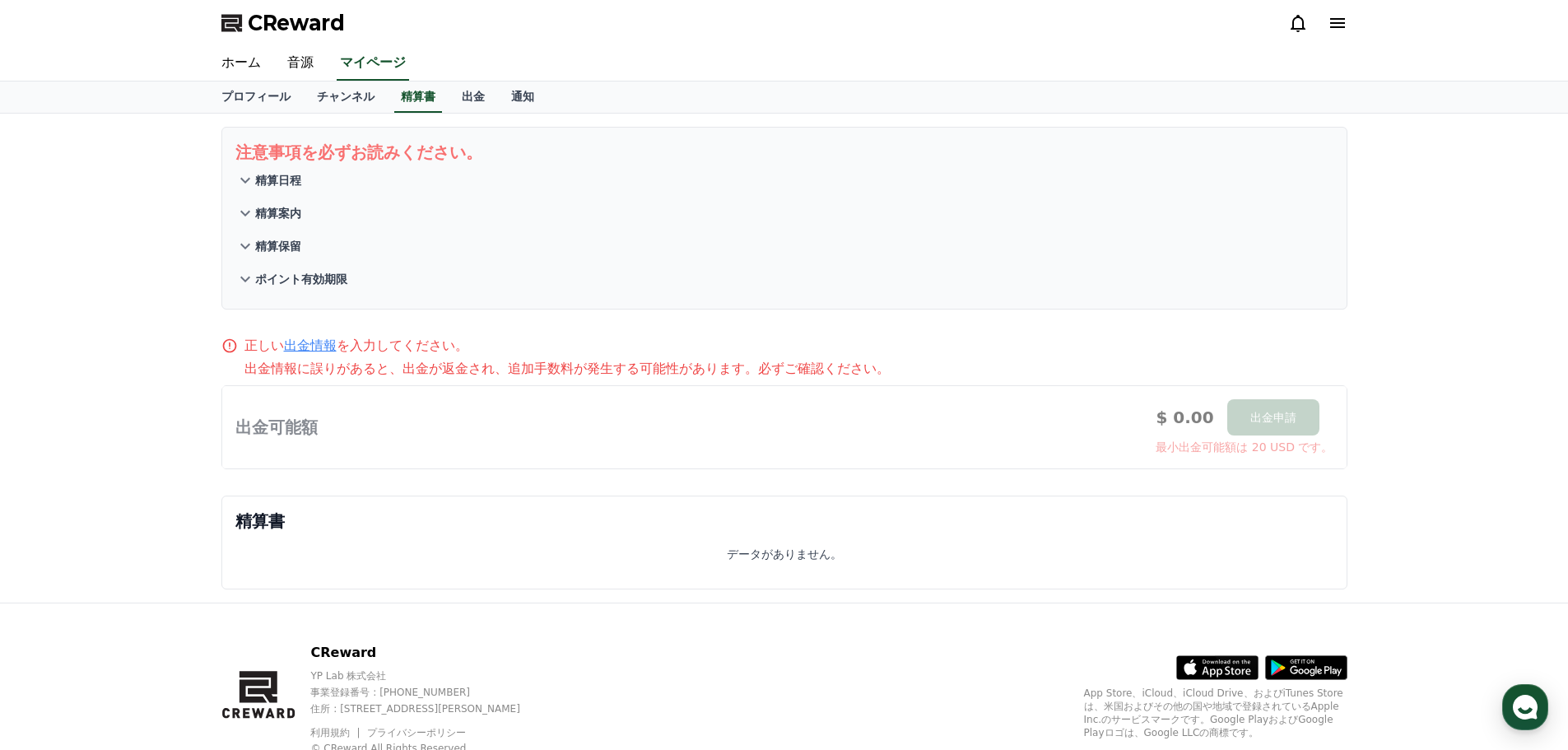
click at [255, 183] on p "精算日程" at bounding box center [278, 180] width 46 height 17
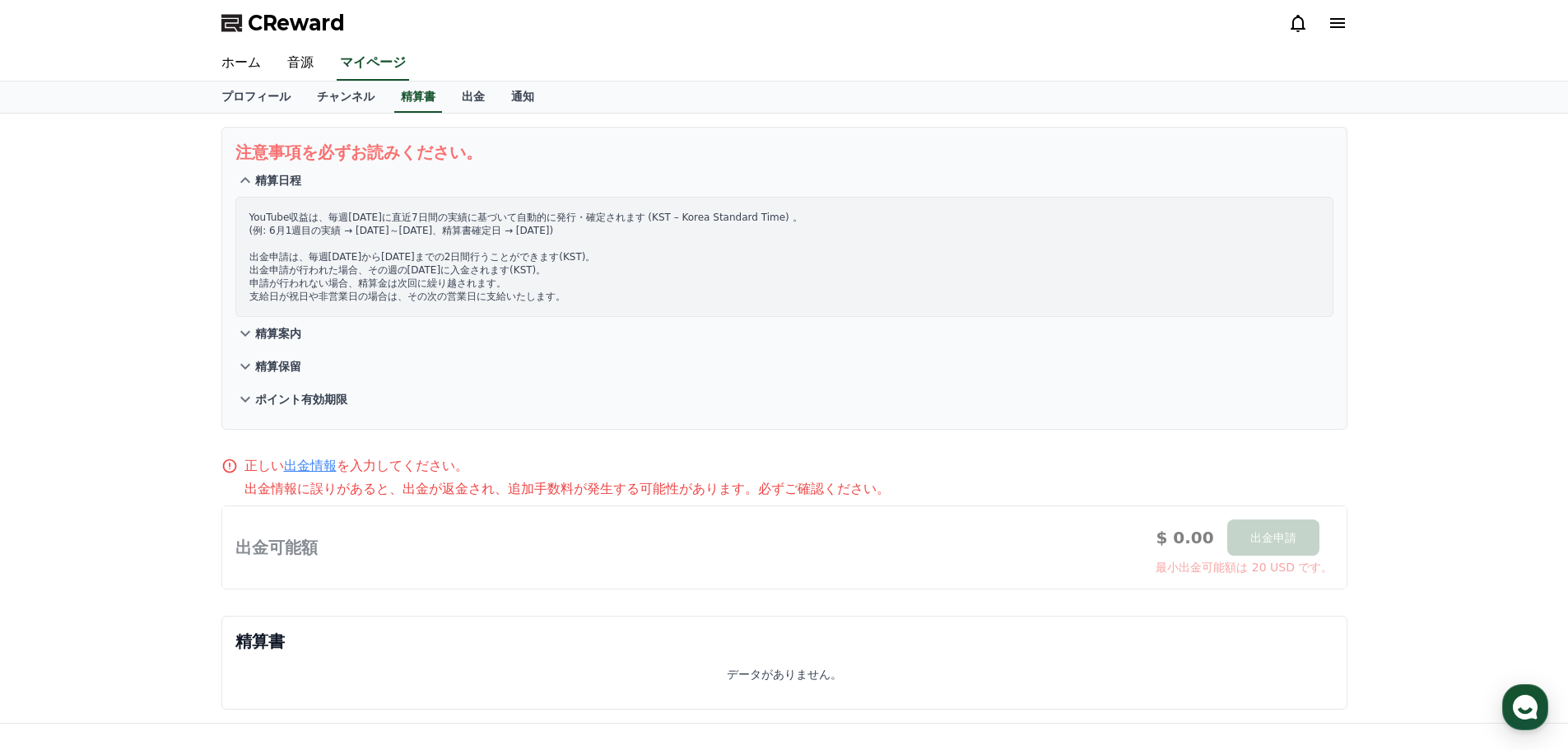
click at [255, 183] on p "精算日程" at bounding box center [278, 180] width 46 height 17
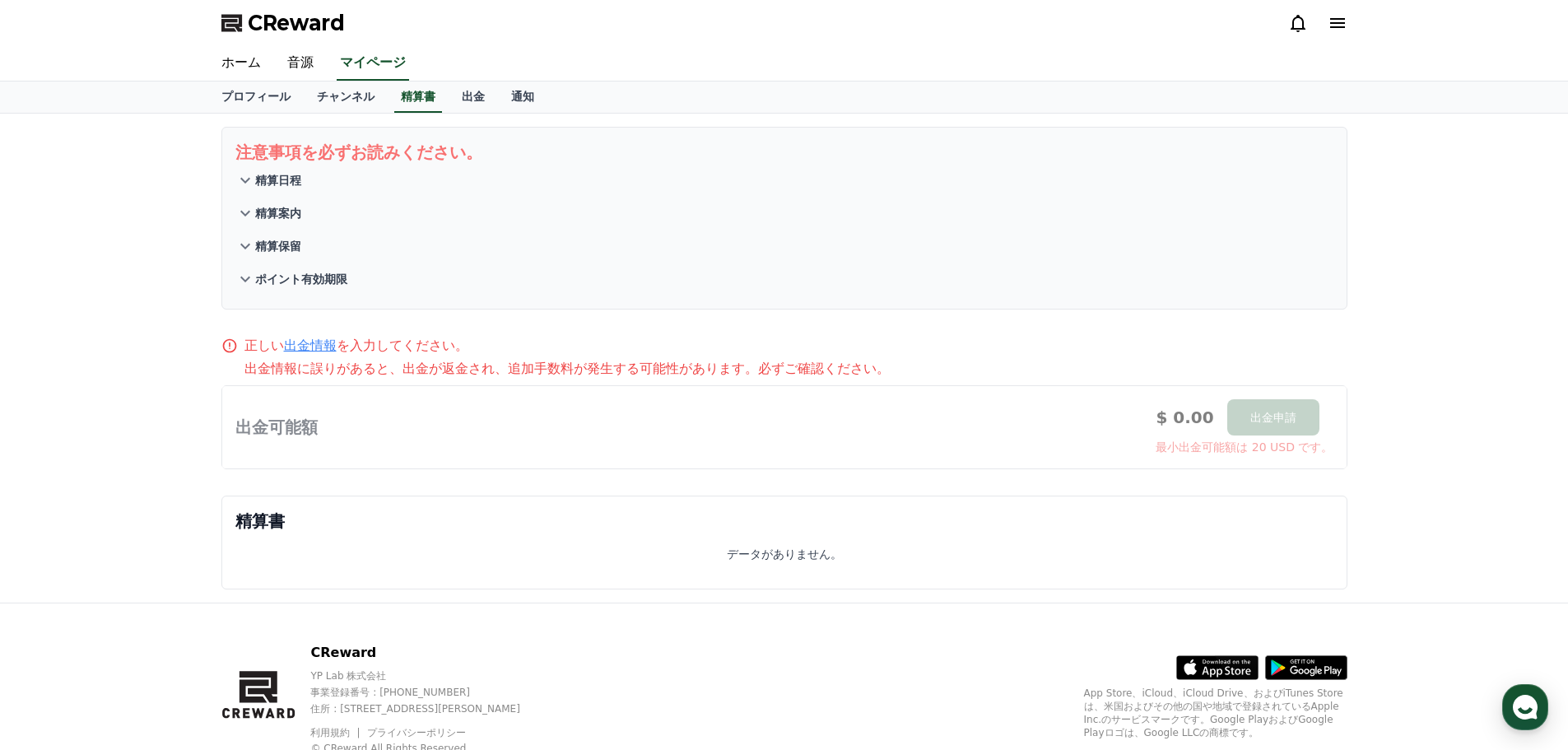
click at [247, 211] on icon at bounding box center [245, 213] width 20 height 20
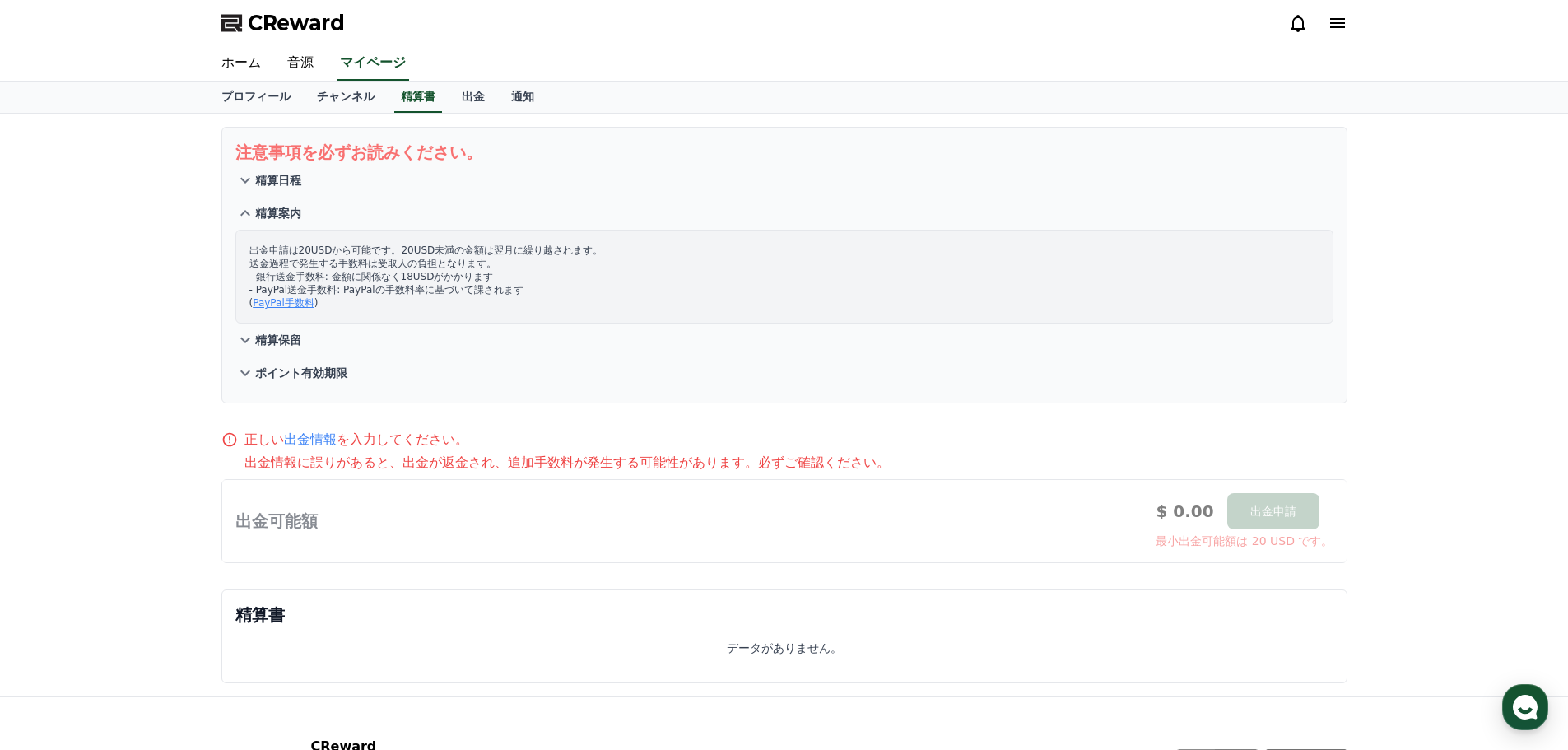
drag, startPoint x: 299, startPoint y: 249, endPoint x: 329, endPoint y: 246, distance: 30.1
click at [329, 246] on p "出金申請は20USDから可能です。20USD未満の金額は翌月に繰り越されます。 送金過程で発生する手数料は受取人の負担となります。 - 銀行送金手数料: 金額…" at bounding box center [784, 276] width 1070 height 66
click at [330, 246] on p "出金申請は20USDから可能です。20USD未満の金額は翌月に繰り越されます。 送金過程で発生する手数料は受取人の負担となります。 - 銀行送金手数料: 金額…" at bounding box center [784, 276] width 1070 height 66
drag, startPoint x: 328, startPoint y: 246, endPoint x: 297, endPoint y: 246, distance: 31.0
click at [297, 246] on p "出金申請は20USDから可能です。20USD未満の金額は翌月に繰り越されます。 送金過程で発生する手数料は受取人の負担となります。 - 銀行送金手数料: 金額…" at bounding box center [784, 276] width 1070 height 66
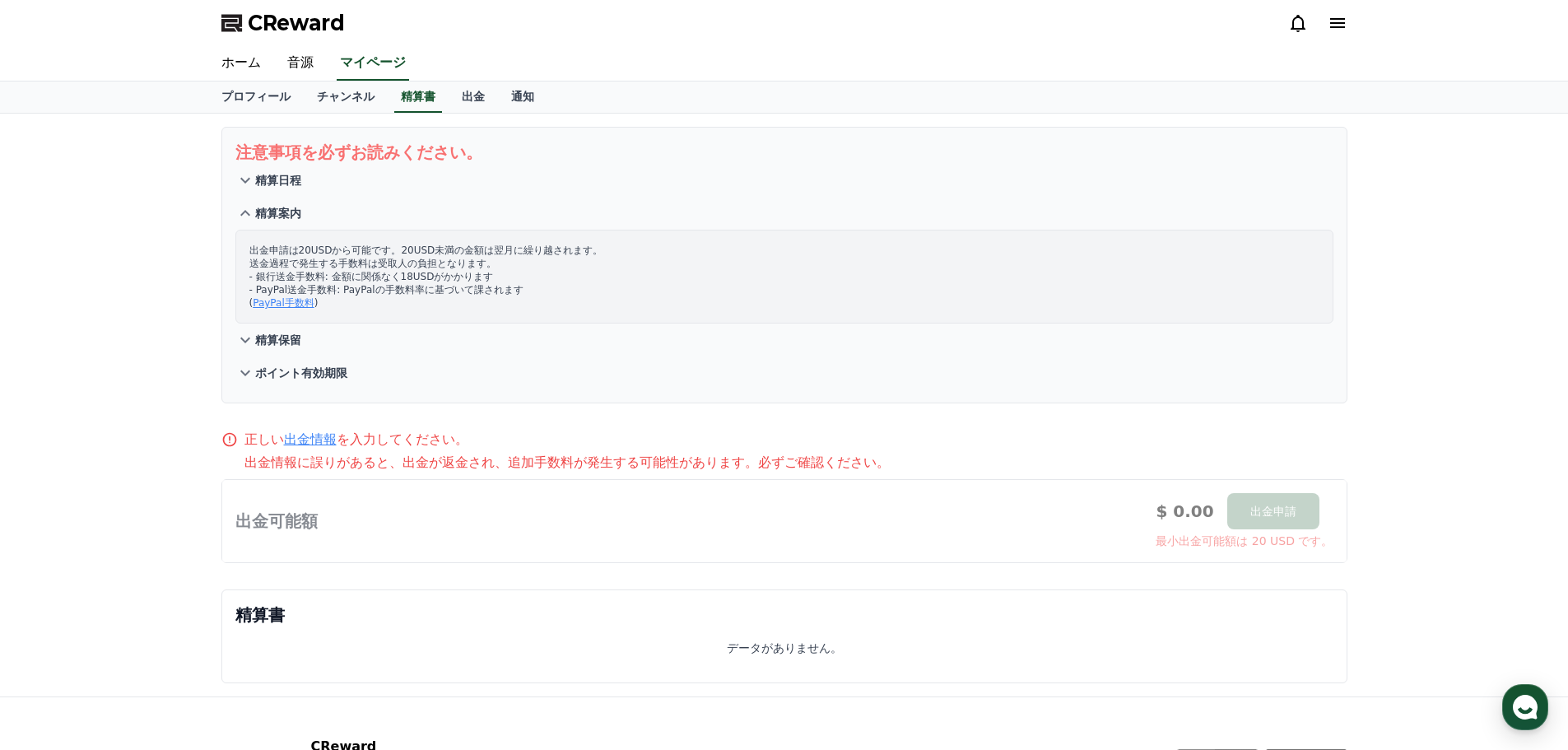
copy p "20USD"
click at [110, 274] on div "注意事項を必ずお読みください。 精算日程 精算案内 出金申請は20USDから可能です。20USD未満の金額は翌月に繰り越されます。 送金過程で発生する手数料は…" at bounding box center [784, 405] width 1568 height 582
click at [310, 95] on link "チャンネル" at bounding box center [345, 97] width 84 height 31
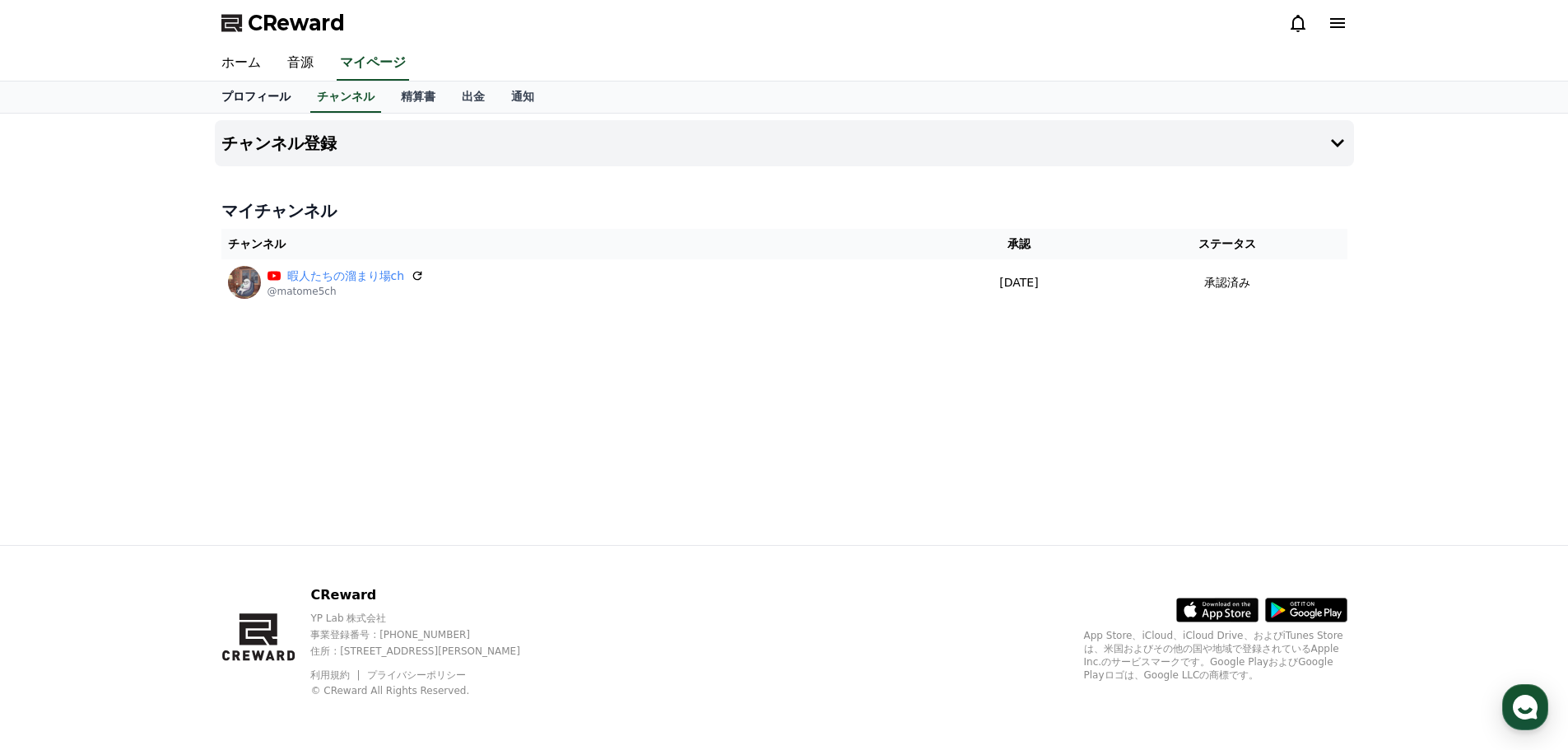
click at [257, 96] on link "プロフィール" at bounding box center [257, 97] width 96 height 31
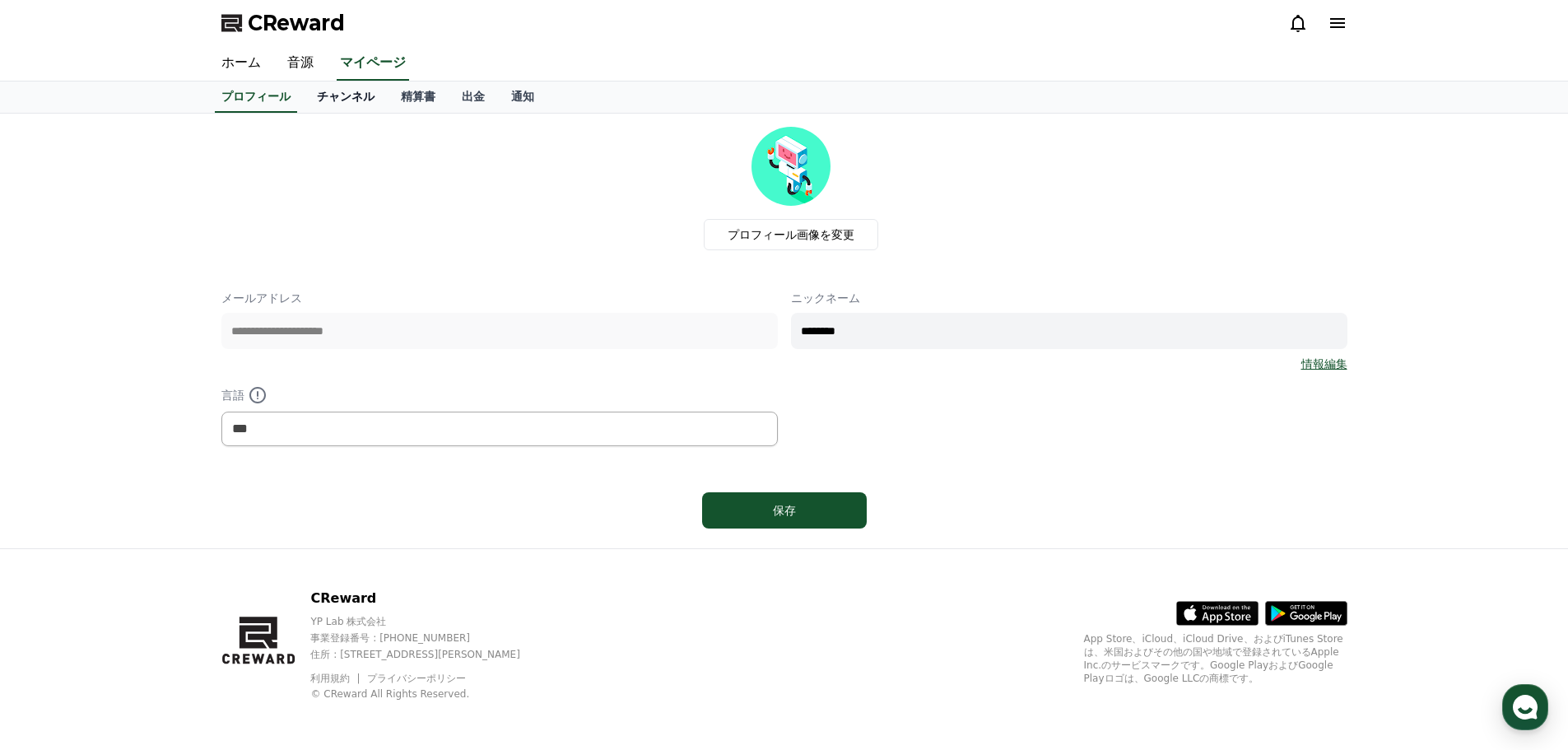
click at [305, 91] on link "チャンネル" at bounding box center [345, 97] width 84 height 31
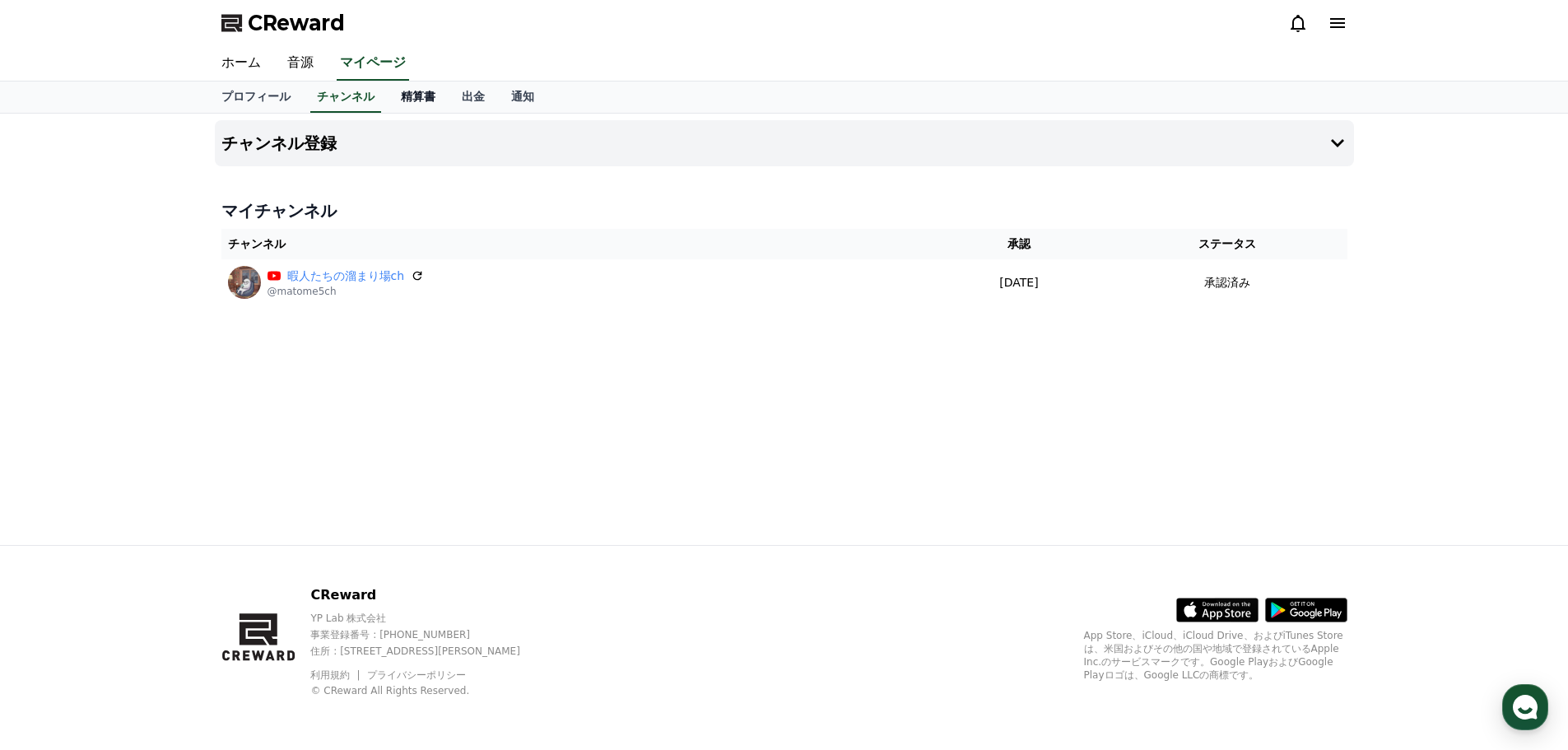
click at [388, 101] on link "精算書" at bounding box center [418, 97] width 61 height 31
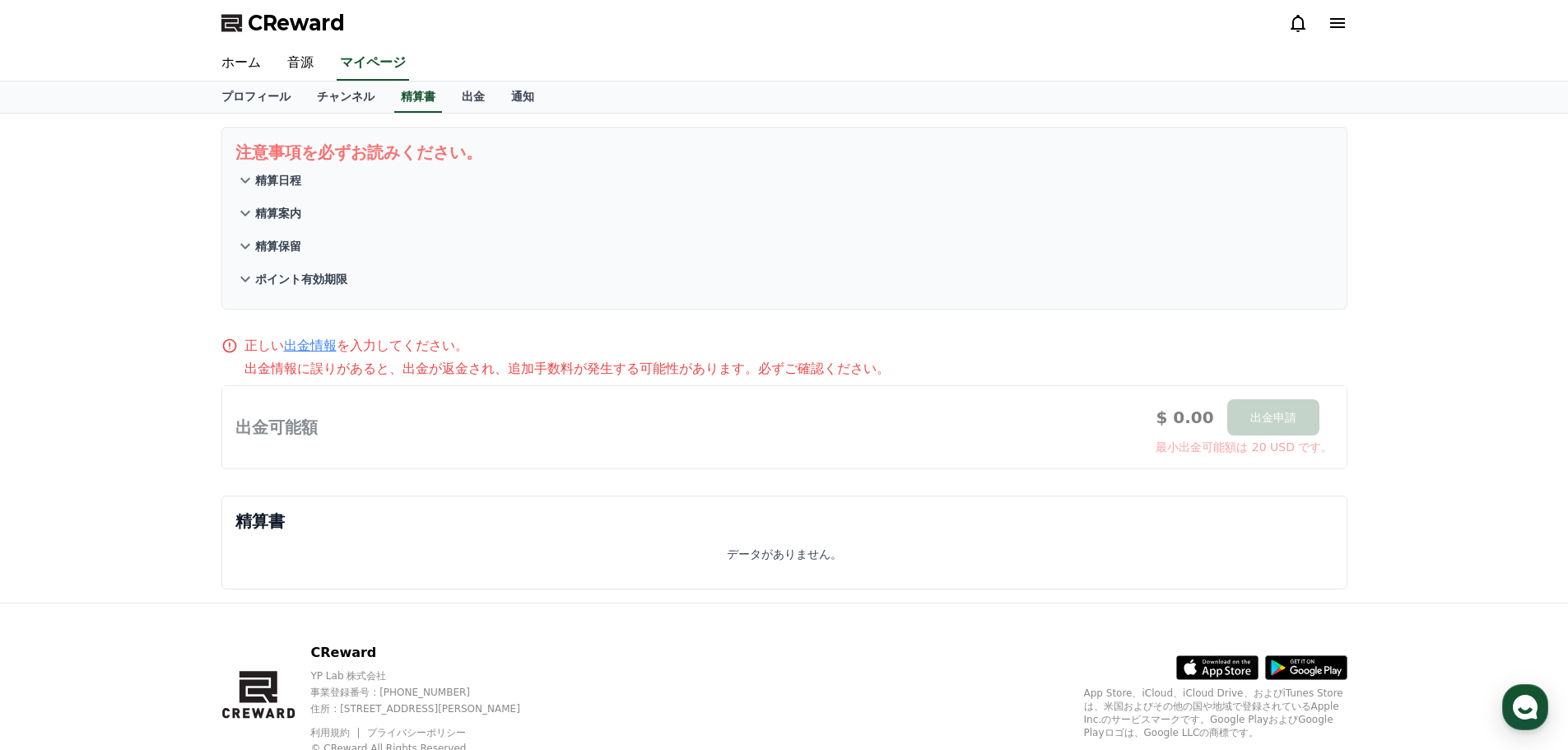
click at [248, 280] on icon at bounding box center [245, 279] width 20 height 20
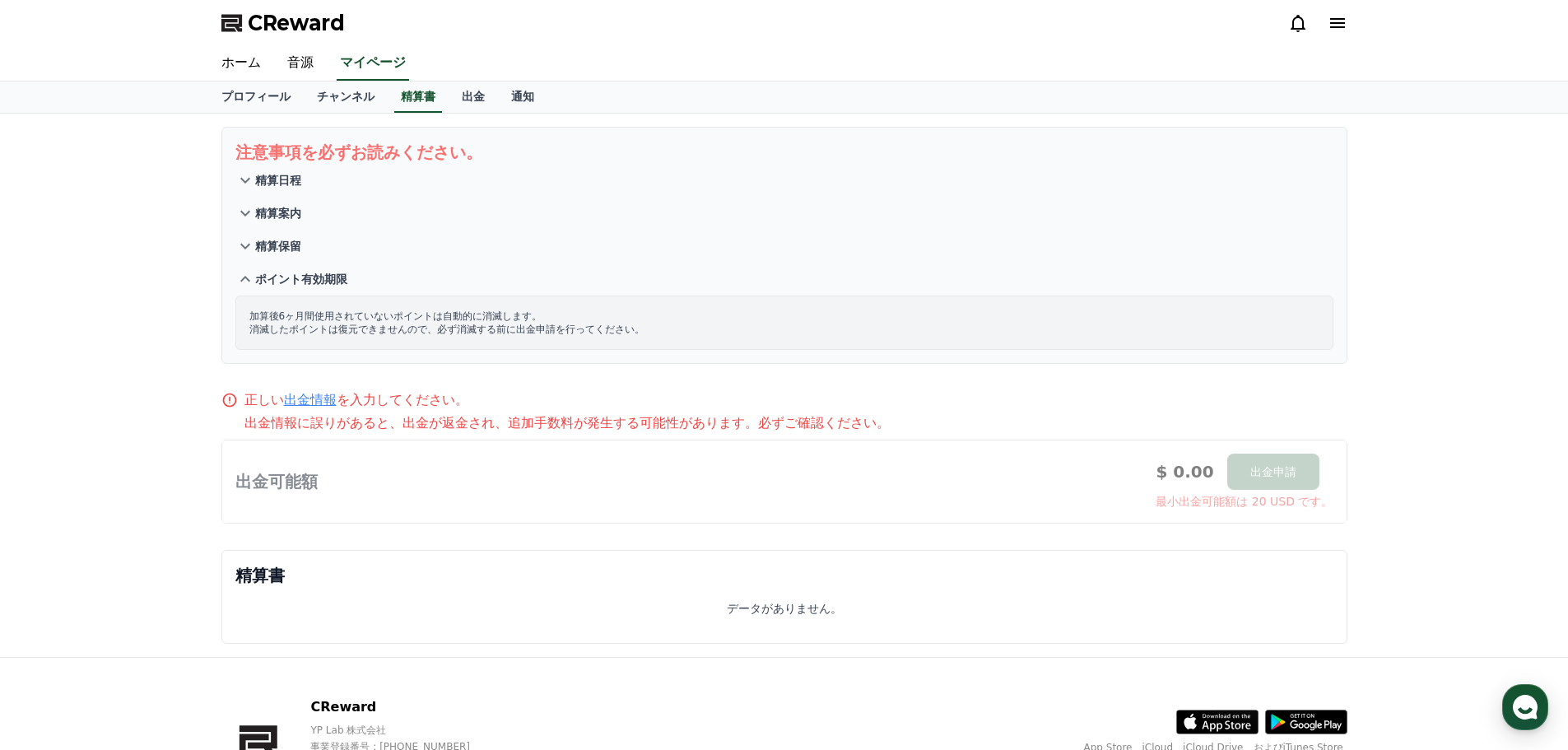
click at [248, 280] on icon at bounding box center [245, 279] width 20 height 20
click at [245, 248] on icon at bounding box center [245, 246] width 20 height 20
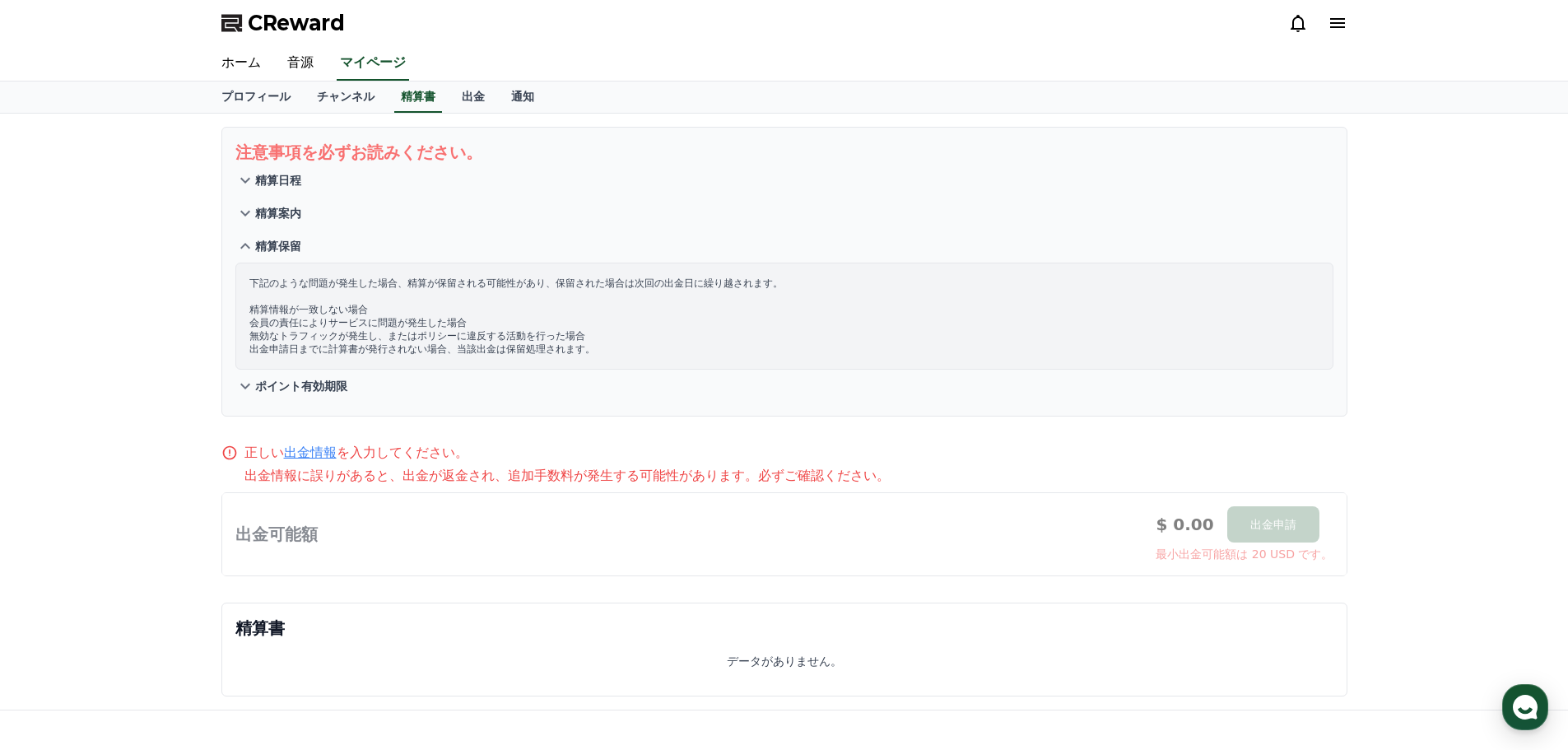
click at [245, 248] on icon at bounding box center [245, 246] width 20 height 20
click at [252, 210] on icon at bounding box center [245, 213] width 20 height 20
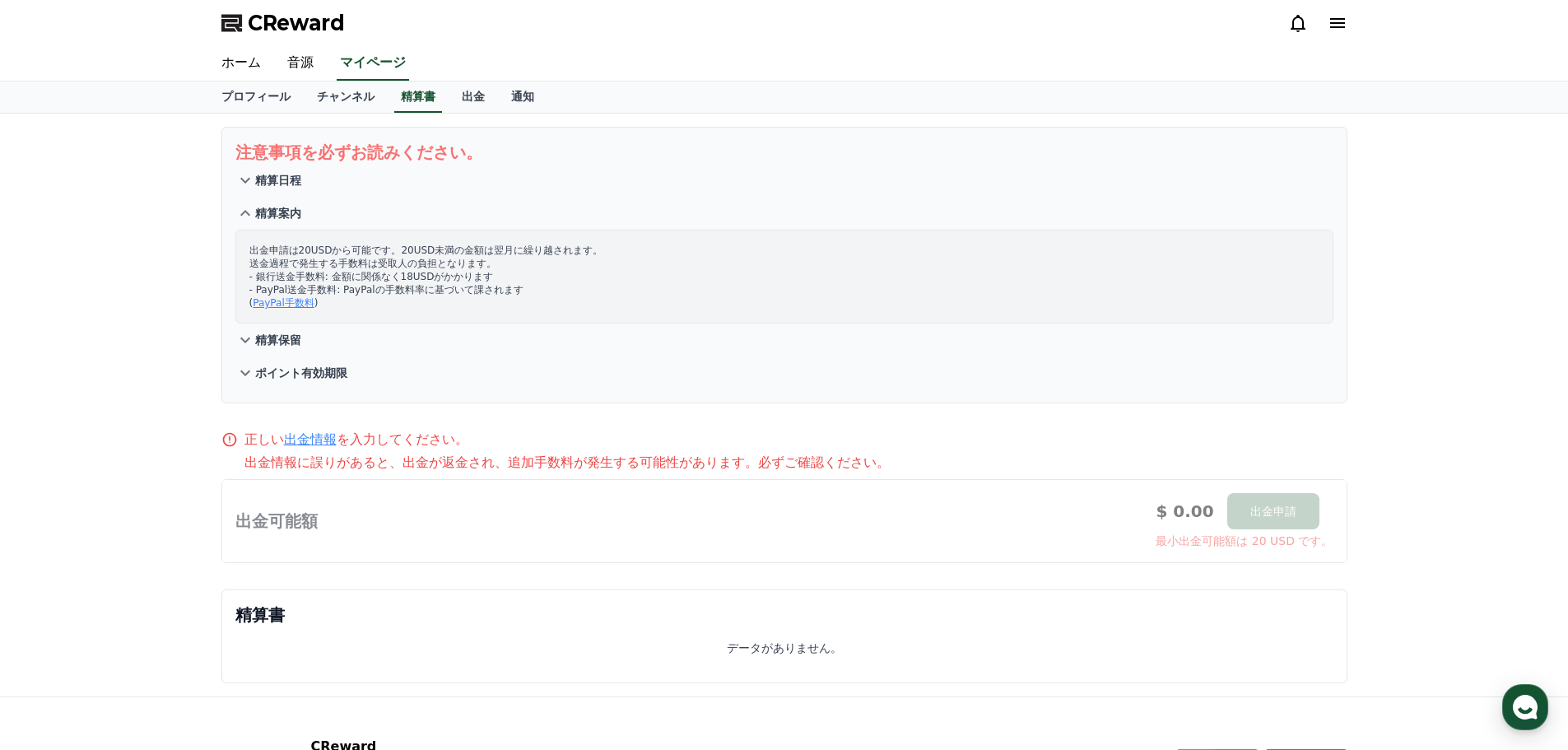
click at [252, 210] on icon at bounding box center [245, 213] width 20 height 20
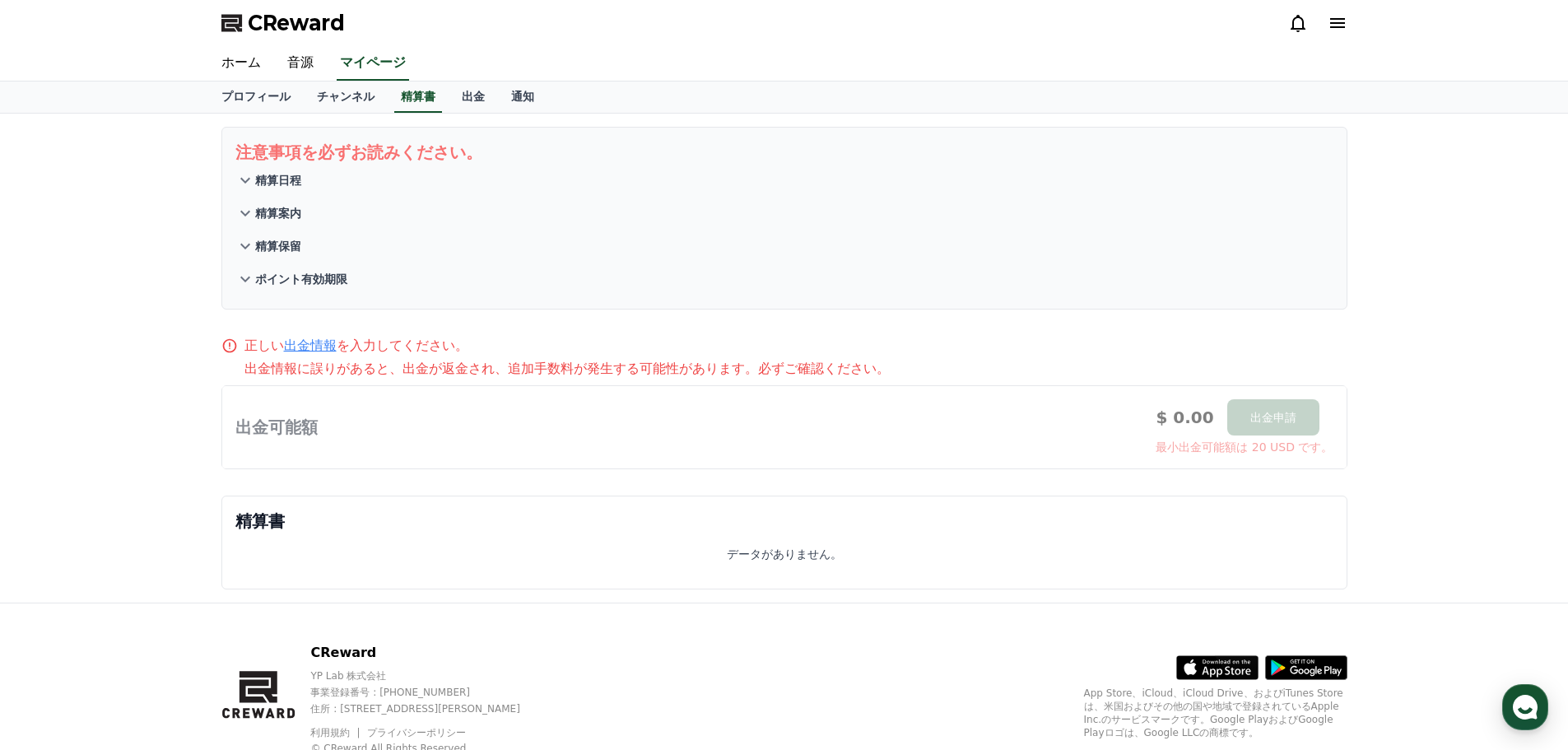
click at [249, 172] on icon at bounding box center [245, 180] width 20 height 20
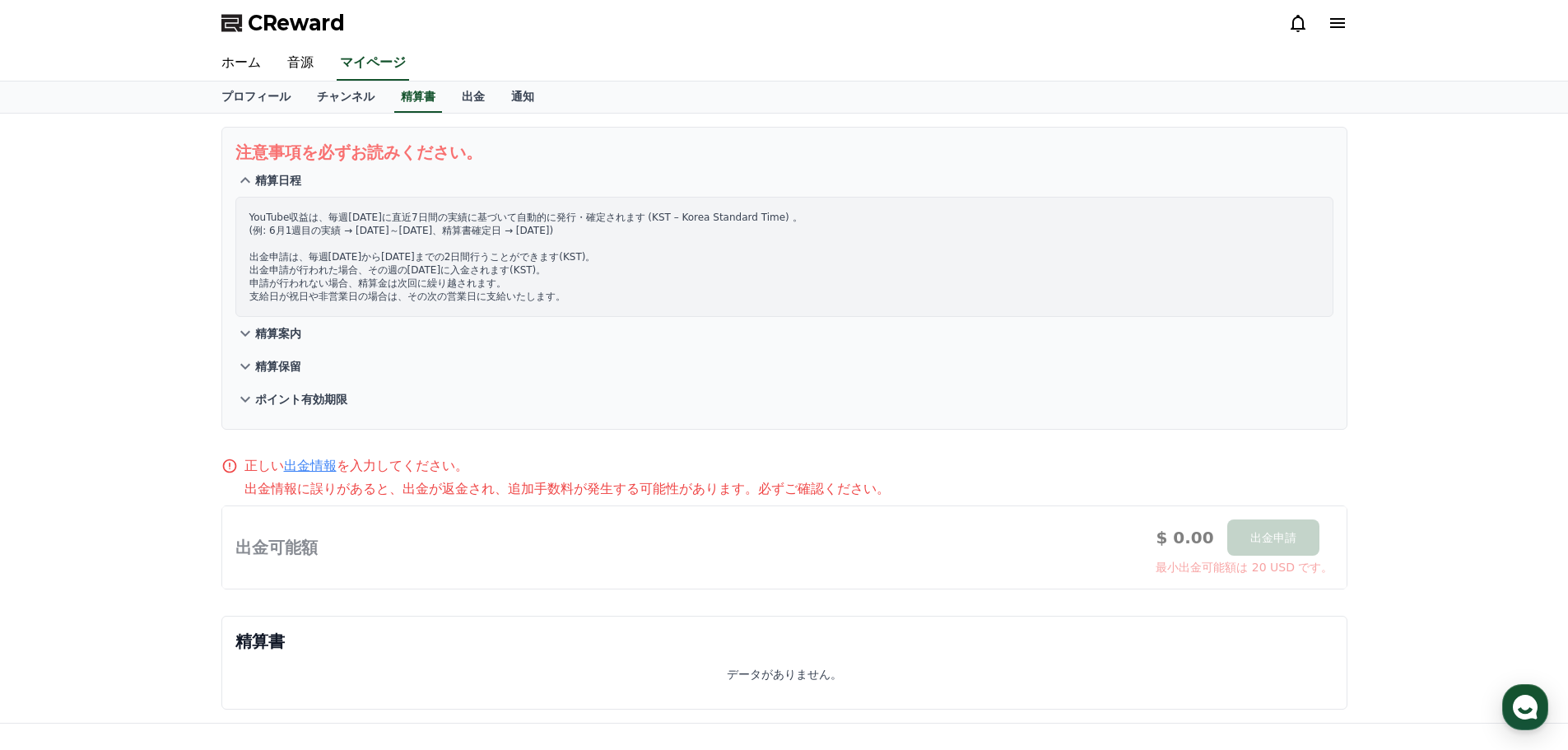
drag, startPoint x: 249, startPoint y: 176, endPoint x: 267, endPoint y: 219, distance: 46.6
click at [249, 178] on icon at bounding box center [245, 180] width 20 height 20
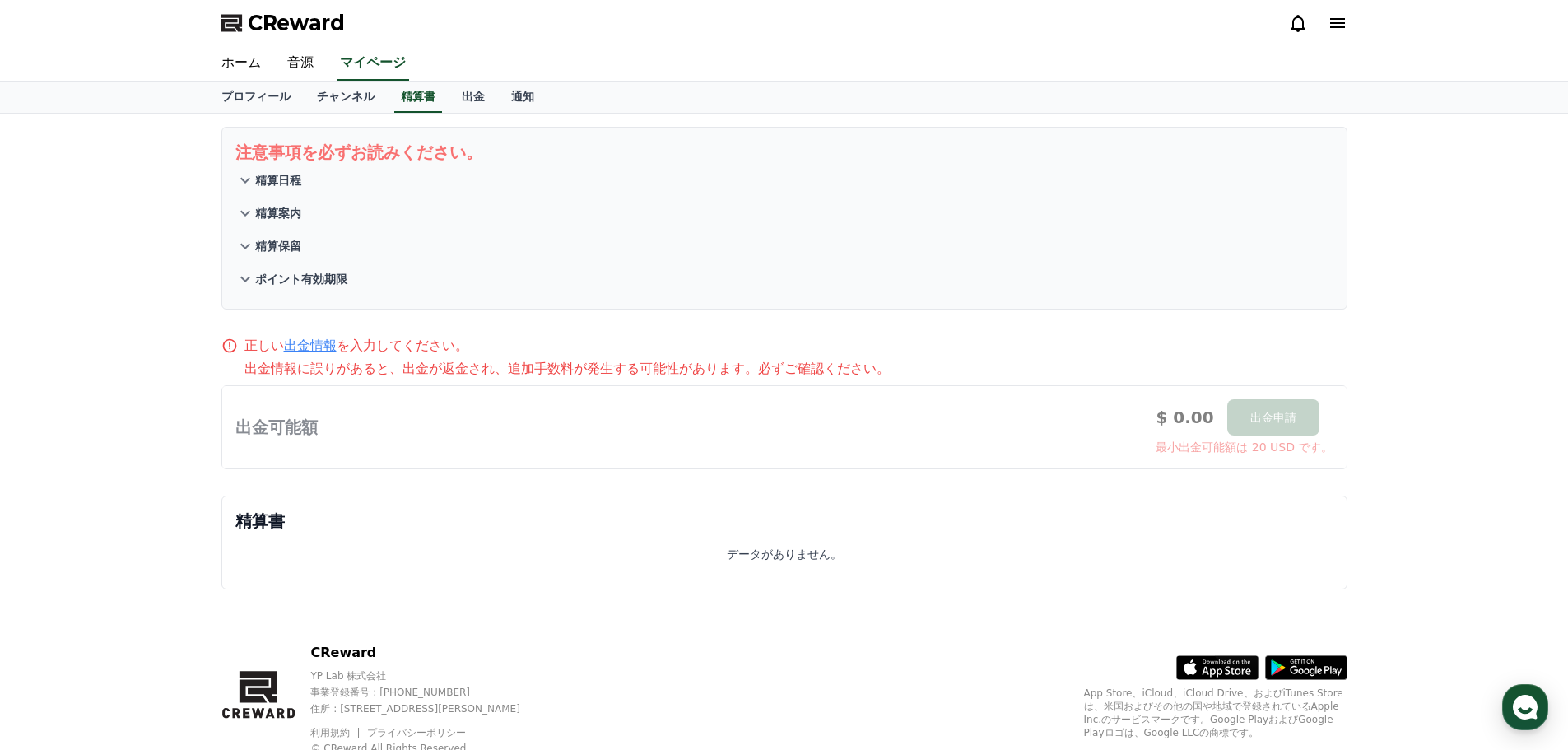
click at [1209, 432] on div at bounding box center [784, 427] width 1124 height 83
